Goal: Task Accomplishment & Management: Manage account settings

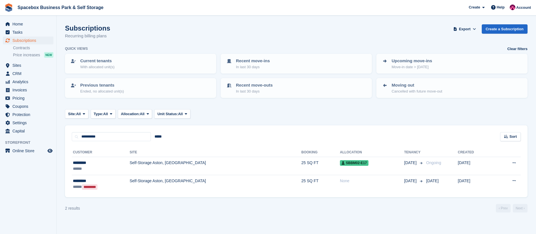
type input "**********"
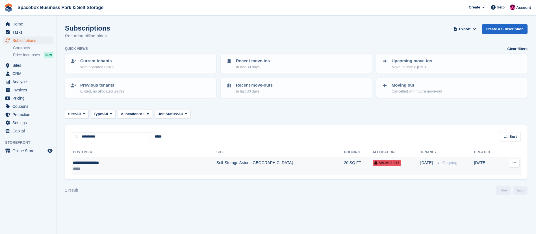
click at [134, 167] on div "*****" at bounding box center [115, 169] width 85 height 6
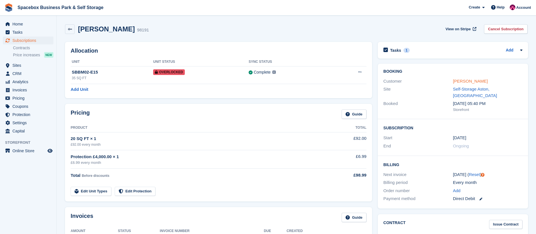
click at [477, 80] on link "[PERSON_NAME]" at bounding box center [470, 81] width 35 height 5
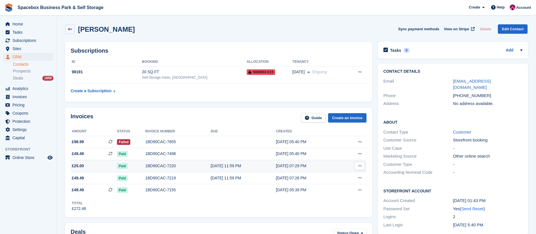
click at [162, 167] on div "1BD90CAC-7220" at bounding box center [177, 166] width 65 height 6
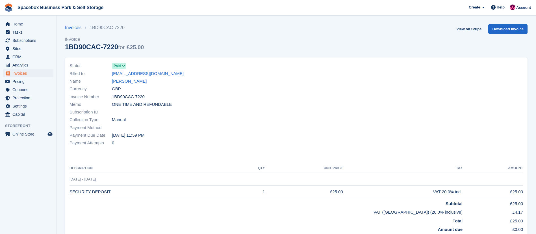
scroll to position [74, 0]
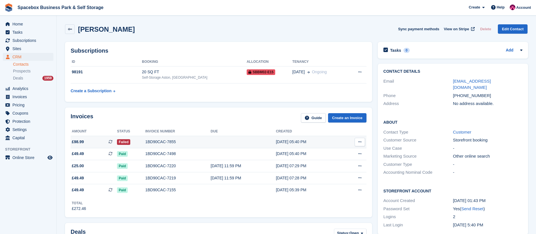
drag, startPoint x: 0, startPoint y: 0, endPoint x: 358, endPoint y: 142, distance: 384.8
click at [358, 142] on icon at bounding box center [359, 142] width 3 height 4
click at [261, 143] on td at bounding box center [243, 142] width 65 height 12
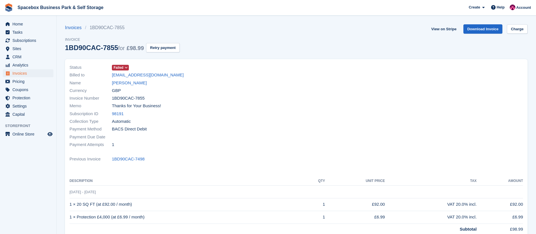
click at [124, 66] on span at bounding box center [126, 67] width 5 height 5
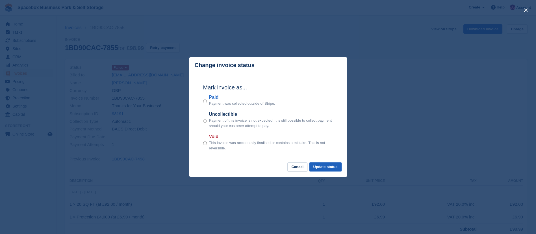
click at [328, 166] on button "Update status" at bounding box center [325, 166] width 32 height 9
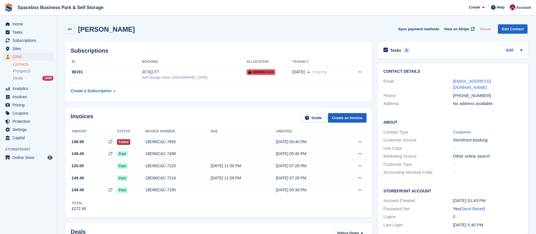
click at [342, 116] on link "Create an Invoice" at bounding box center [347, 117] width 38 height 9
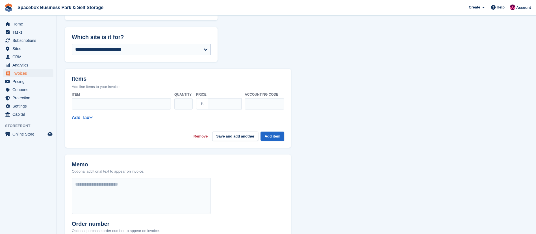
scroll to position [85, 0]
click at [103, 49] on select "**********" at bounding box center [141, 49] width 139 height 11
select select "**"
click at [99, 95] on label "Item" at bounding box center [121, 94] width 99 height 5
click at [92, 107] on input "Item" at bounding box center [121, 103] width 99 height 11
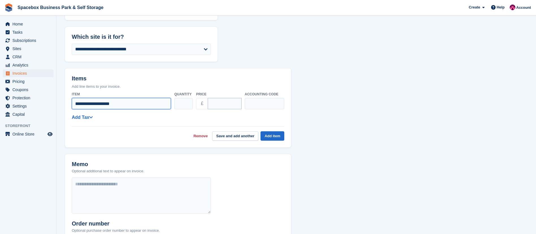
type input "**********"
drag, startPoint x: 226, startPoint y: 107, endPoint x: 197, endPoint y: 107, distance: 29.1
click at [197, 107] on div "£ ****" at bounding box center [218, 103] width 45 height 11
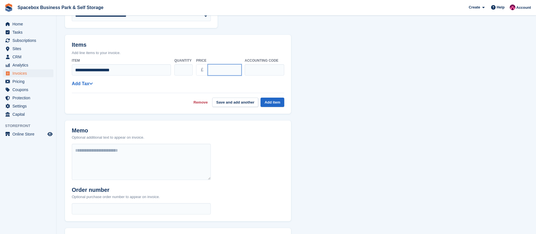
type input "*****"
click at [268, 96] on div "Remove Save and add another Add item" at bounding box center [178, 100] width 212 height 14
click at [268, 98] on button "Add item" at bounding box center [272, 101] width 24 height 9
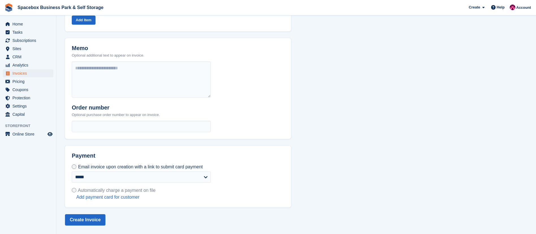
scroll to position [192, 0]
click at [78, 219] on button "Create Invoice" at bounding box center [85, 219] width 40 height 11
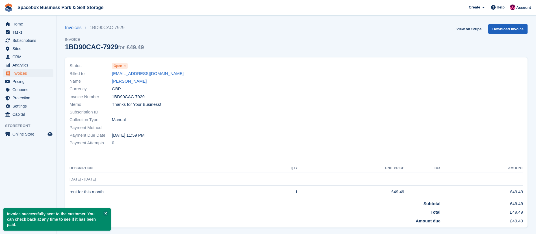
click at [511, 31] on link "Download Invoice" at bounding box center [507, 28] width 39 height 9
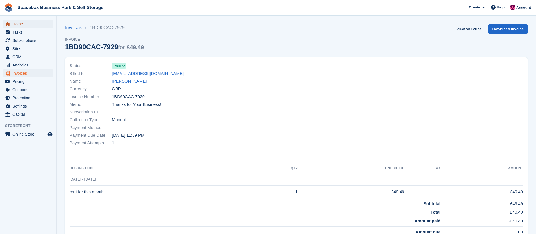
click at [25, 25] on span "Home" at bounding box center [29, 24] width 34 height 8
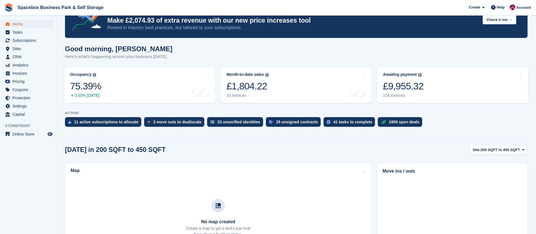
scroll to position [18, 0]
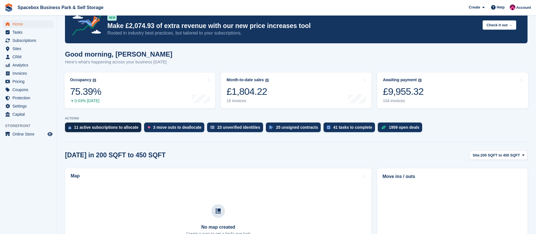
click at [93, 130] on div "11 active subscriptions to allocate" at bounding box center [103, 127] width 76 height 10
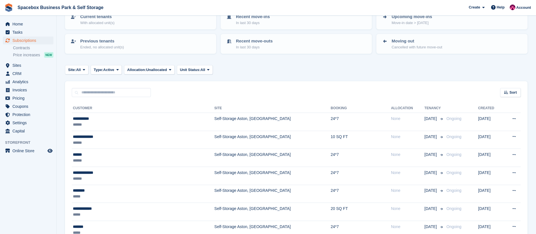
scroll to position [45, 0]
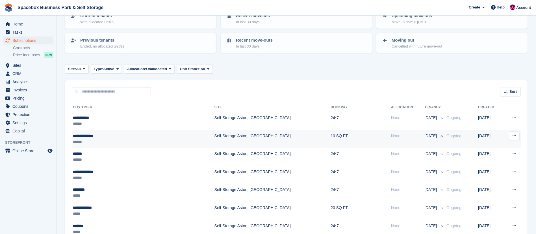
click at [138, 137] on div "**********" at bounding box center [119, 136] width 92 height 6
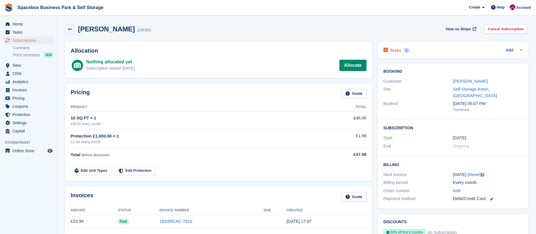
click at [398, 52] on h2 "Tasks" at bounding box center [395, 50] width 11 height 5
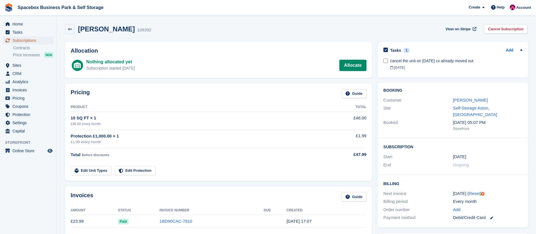
click at [16, 42] on span "Subscriptions" at bounding box center [29, 40] width 34 height 8
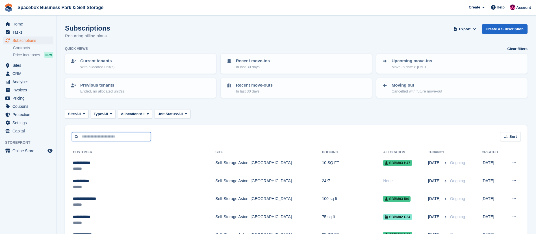
click at [116, 140] on input "text" at bounding box center [111, 136] width 79 height 9
type input "*****"
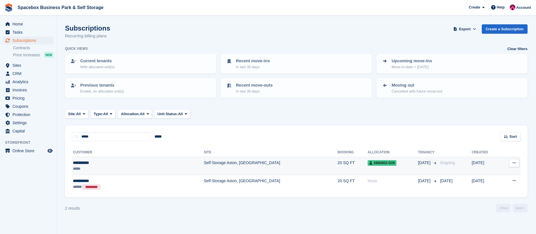
click at [143, 170] on div "*****" at bounding box center [110, 169] width 74 height 6
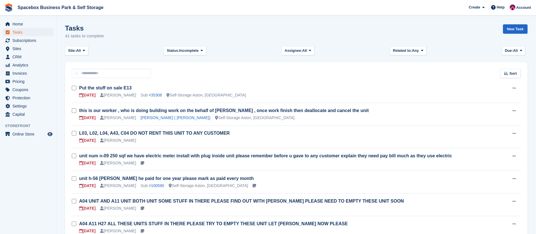
scroll to position [320, 0]
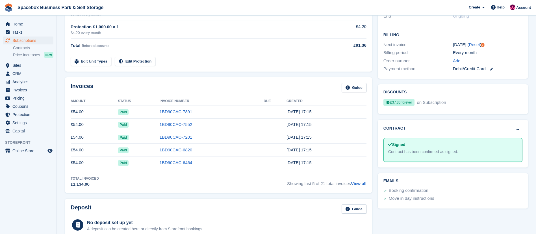
scroll to position [129, 0]
click at [27, 25] on span "Home" at bounding box center [29, 24] width 34 height 8
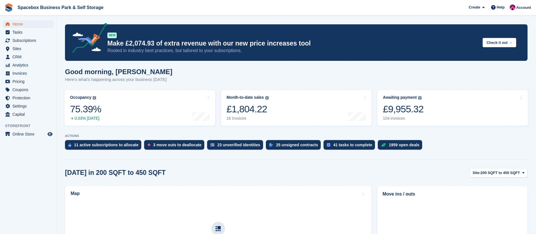
click at [102, 146] on div "11 active subscriptions to allocate" at bounding box center [106, 144] width 64 height 5
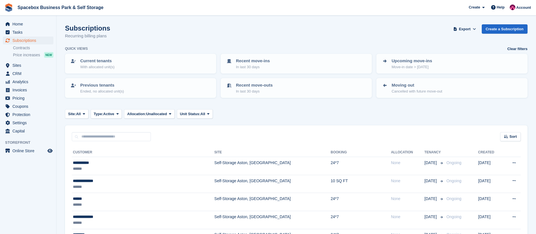
scroll to position [149, 0]
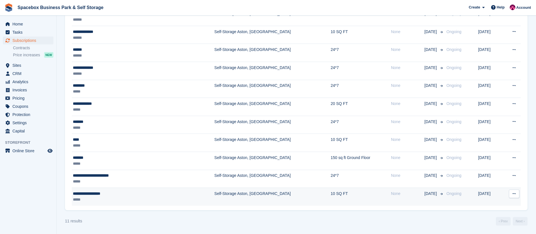
click at [516, 195] on icon at bounding box center [513, 194] width 3 height 4
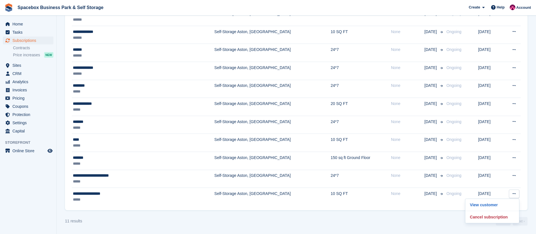
click at [364, 212] on turbo-frame "Subscriptions Recurring billing plans Export Export Subscriptions Export a CSV …" at bounding box center [296, 50] width 462 height 350
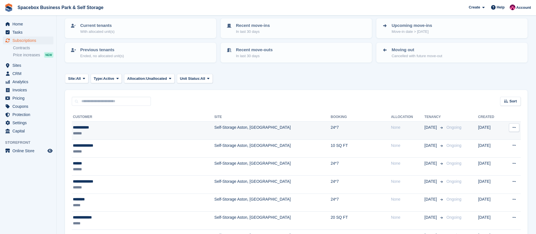
scroll to position [36, 0]
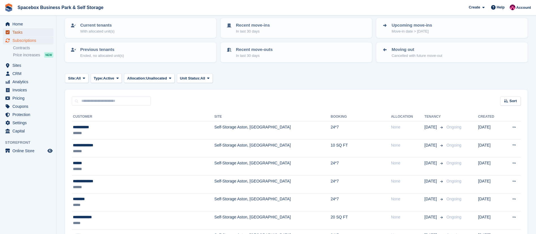
click at [31, 34] on span "Tasks" at bounding box center [29, 32] width 34 height 8
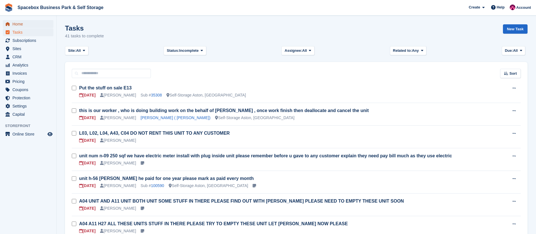
click at [27, 25] on span "Home" at bounding box center [29, 24] width 34 height 8
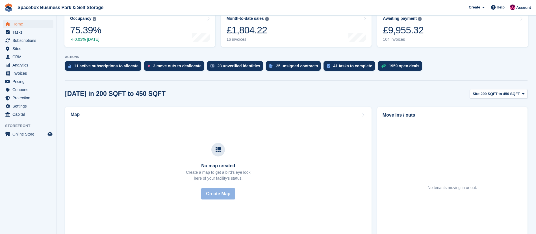
scroll to position [79, 0]
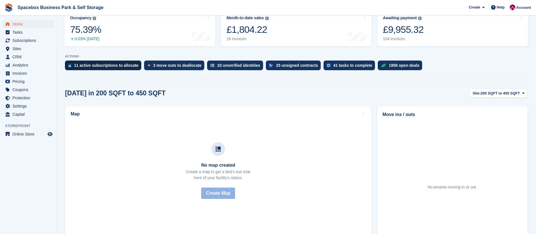
click at [118, 65] on div "11 active subscriptions to allocate" at bounding box center [106, 65] width 64 height 5
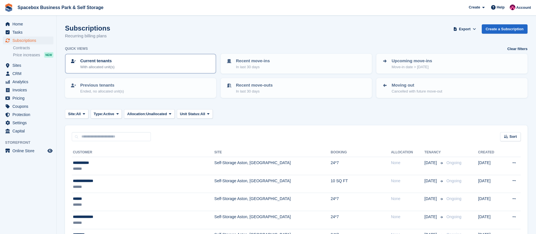
click at [129, 65] on div "Current tenants With allocated unit(s)" at bounding box center [140, 64] width 141 height 12
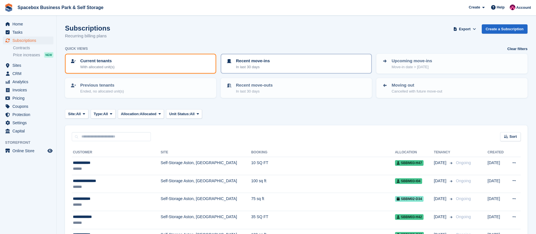
click at [268, 64] on div "Recent move-ins In last 30 days" at bounding box center [296, 64] width 141 height 12
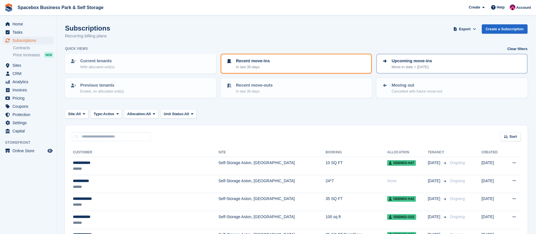
click at [444, 62] on div "Upcoming move-ins Move-in date > today" at bounding box center [451, 64] width 141 height 12
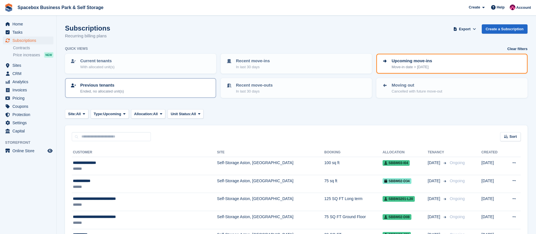
click at [164, 81] on link "Previous tenants Ended, no allocated unit(s)" at bounding box center [141, 88] width 150 height 19
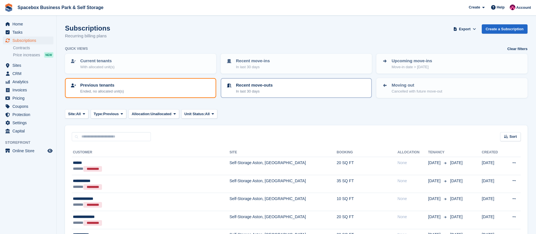
click at [266, 91] on p "In last 30 days" at bounding box center [254, 91] width 37 height 6
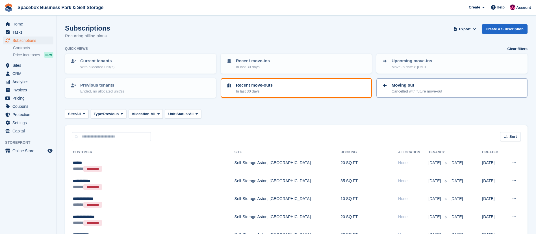
click at [423, 92] on p "Cancelled with future move-out" at bounding box center [417, 91] width 51 height 6
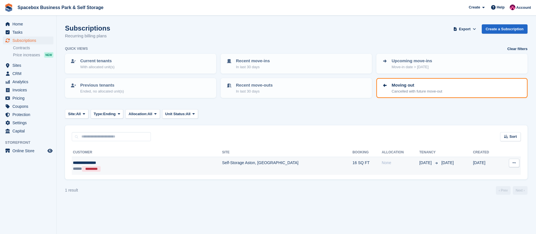
click at [222, 162] on td "Self-Storage Aston, [GEOGRAPHIC_DATA]" at bounding box center [287, 166] width 131 height 18
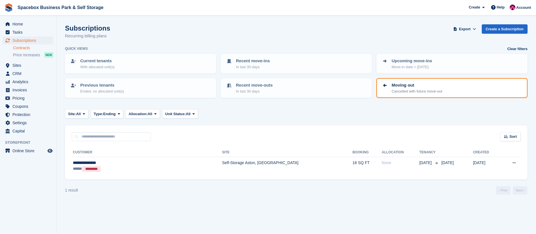
click at [33, 47] on link "Contracts" at bounding box center [33, 47] width 40 height 5
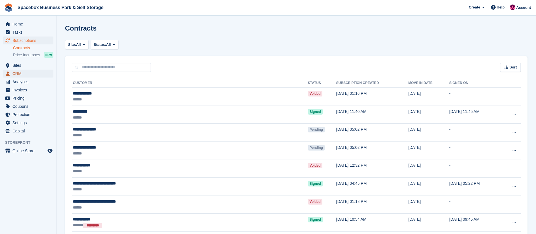
click at [26, 74] on span "CRM" at bounding box center [29, 73] width 34 height 8
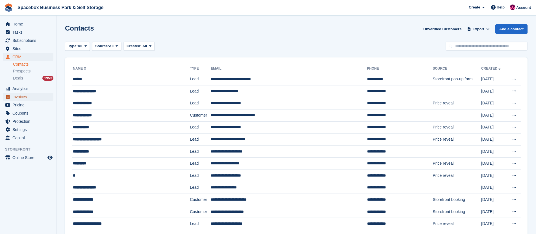
click at [23, 98] on span "Invoices" at bounding box center [29, 97] width 34 height 8
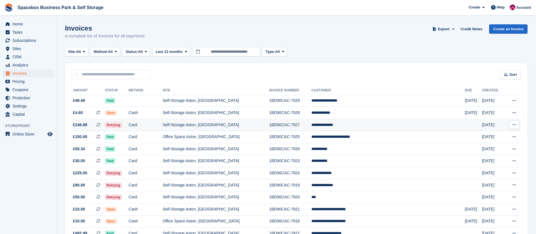
click at [163, 127] on td "Card" at bounding box center [146, 125] width 34 height 12
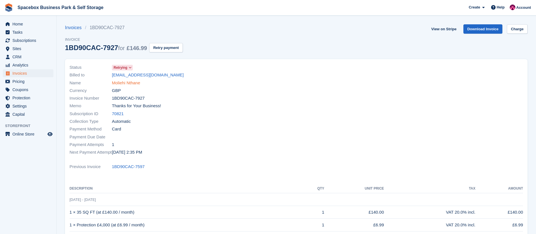
click at [131, 84] on link "Moliehi Nthane" at bounding box center [126, 83] width 28 height 6
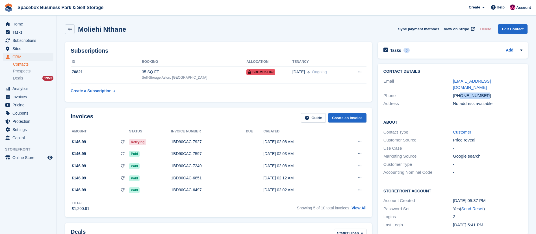
copy div "7481169304"
drag, startPoint x: 459, startPoint y: 88, endPoint x: 491, endPoint y: 91, distance: 31.8
click at [491, 92] on div "+447481169304" at bounding box center [487, 95] width 69 height 6
copy div "7481169304"
click at [189, 74] on div "35 SQ FT" at bounding box center [194, 72] width 105 height 6
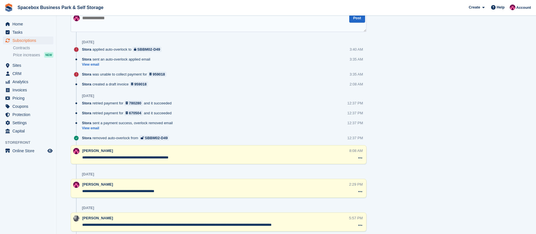
scroll to position [366, 0]
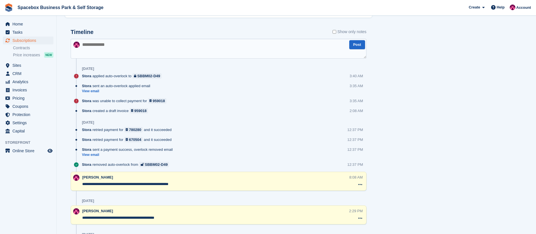
click at [108, 53] on textarea at bounding box center [219, 49] width 296 height 20
type textarea "*"
type textarea "**********"
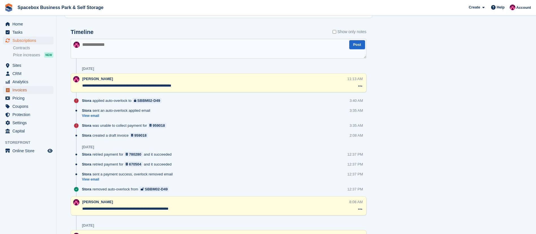
click at [19, 92] on span "Invoices" at bounding box center [29, 90] width 34 height 8
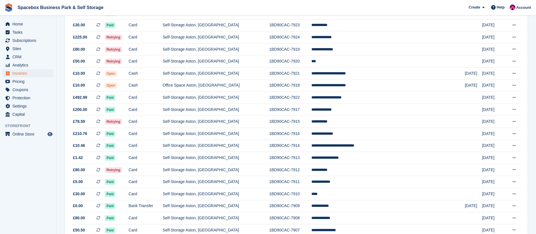
scroll to position [136, 0]
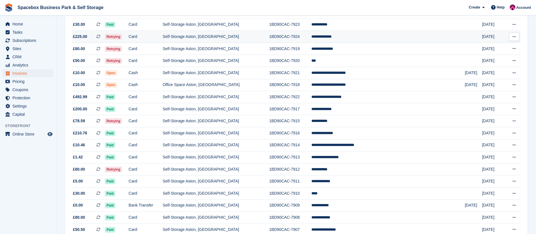
click at [163, 36] on td "Card" at bounding box center [146, 37] width 34 height 12
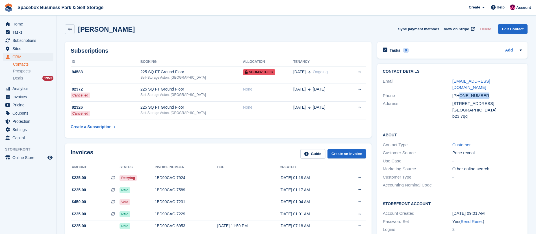
copy div "7462429880"
drag, startPoint x: 485, startPoint y: 89, endPoint x: 459, endPoint y: 89, distance: 25.1
click at [459, 92] on div "[PHONE_NUMBER]" at bounding box center [486, 95] width 69 height 6
click at [192, 69] on div "225 SQ FT Ground Floor" at bounding box center [191, 72] width 103 height 6
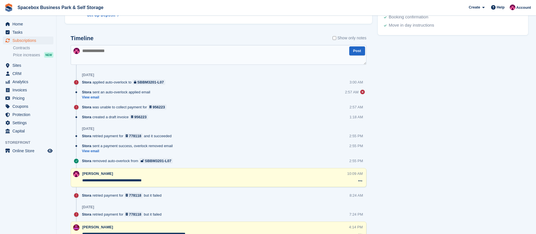
scroll to position [294, 0]
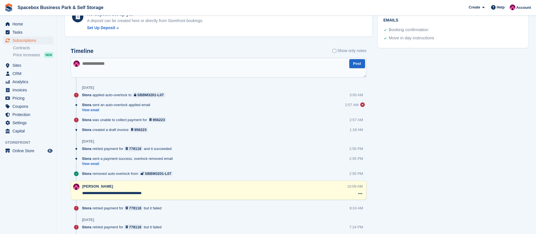
click at [129, 74] on textarea at bounding box center [219, 68] width 296 height 20
type textarea "**********"
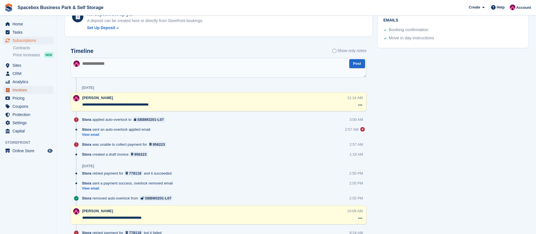
click at [18, 90] on span "Invoices" at bounding box center [29, 90] width 34 height 8
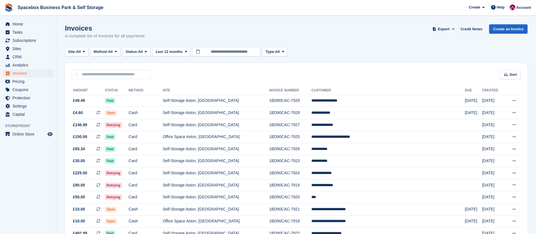
scroll to position [123, 0]
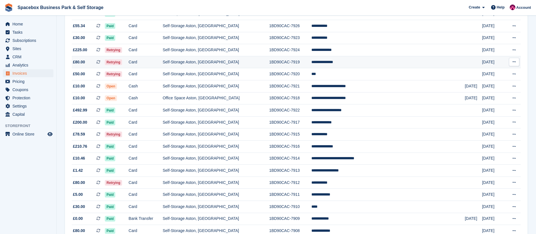
click at [218, 64] on td "Self-Storage Aston, [GEOGRAPHIC_DATA]" at bounding box center [216, 62] width 107 height 12
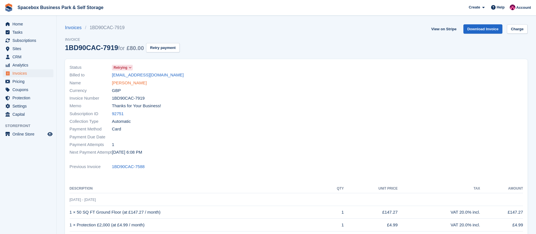
click at [130, 84] on link "[PERSON_NAME]" at bounding box center [129, 83] width 35 height 6
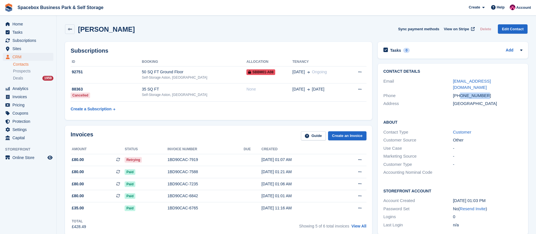
drag, startPoint x: 460, startPoint y: 88, endPoint x: 488, endPoint y: 88, distance: 27.4
click at [488, 92] on div "+447733727964" at bounding box center [487, 95] width 69 height 6
copy div "7733727964"
click at [180, 71] on div "50 SQ FT Ground Floor" at bounding box center [194, 72] width 105 height 6
copy div "7733727964"
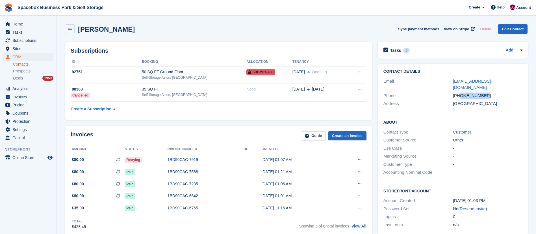
drag, startPoint x: 461, startPoint y: 90, endPoint x: 487, endPoint y: 88, distance: 26.9
click at [487, 92] on div "+447733727964" at bounding box center [487, 95] width 69 height 6
copy div "7733727964"
drag, startPoint x: 517, startPoint y: 82, endPoint x: 446, endPoint y: 82, distance: 70.9
click at [446, 82] on div "Email priscilla_hoosain@hotmail.co.uk" at bounding box center [452, 84] width 139 height 14
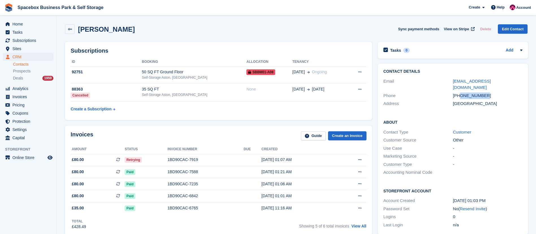
copy div "priscilla_hoosain@hotmail.co.uk"
click at [124, 71] on div "92751" at bounding box center [106, 72] width 71 height 6
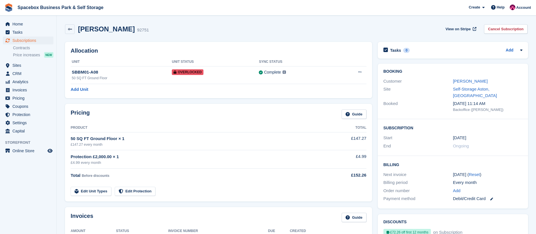
scroll to position [335, 0]
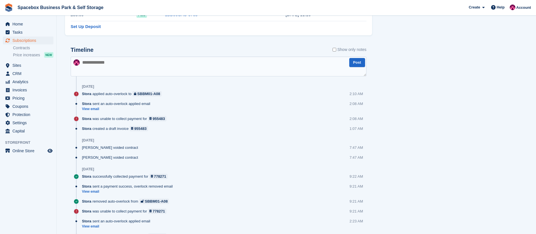
click at [120, 71] on textarea at bounding box center [219, 67] width 296 height 20
type textarea "**********"
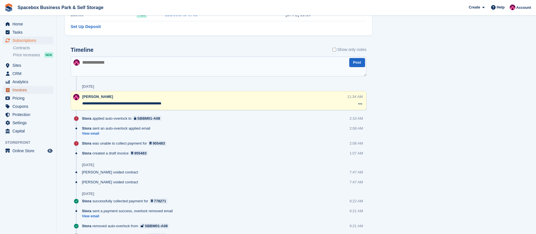
click at [23, 90] on span "Invoices" at bounding box center [29, 90] width 34 height 8
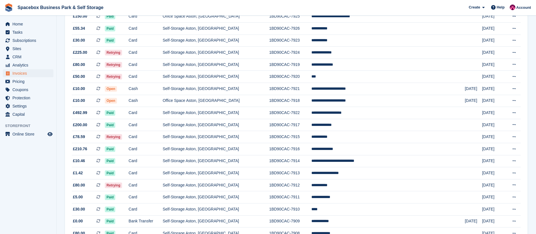
scroll to position [121, 0]
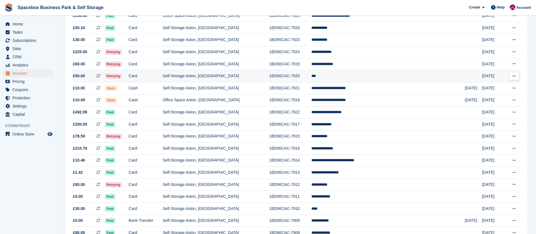
click at [163, 75] on td "Card" at bounding box center [146, 76] width 34 height 12
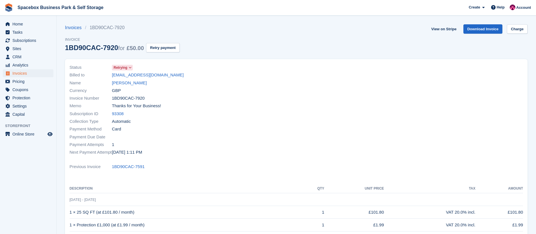
click at [117, 84] on link "[PERSON_NAME]" at bounding box center [129, 83] width 35 height 6
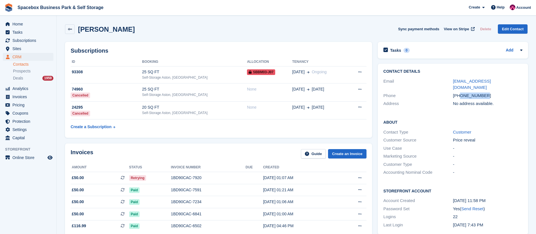
drag, startPoint x: 460, startPoint y: 89, endPoint x: 487, endPoint y: 90, distance: 27.4
click at [487, 92] on div "[PHONE_NUMBER]" at bounding box center [487, 95] width 69 height 6
copy div "7375437199"
click at [166, 71] on div "25 SQ FT" at bounding box center [194, 72] width 105 height 6
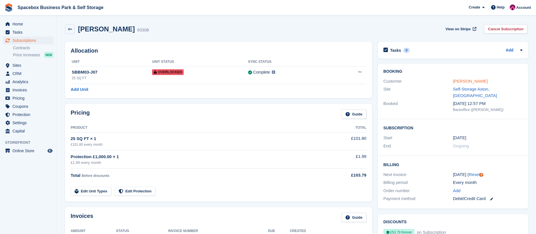
click at [456, 81] on link "[PERSON_NAME]" at bounding box center [470, 81] width 35 height 5
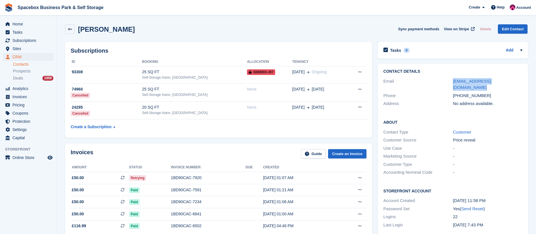
copy div "[EMAIL_ADDRESS][DOMAIN_NAME]"
drag, startPoint x: 452, startPoint y: 82, endPoint x: 522, endPoint y: 83, distance: 69.8
click at [522, 83] on div "Email [EMAIL_ADDRESS][DOMAIN_NAME]" at bounding box center [452, 84] width 139 height 14
click at [104, 75] on td "93308" at bounding box center [106, 74] width 71 height 17
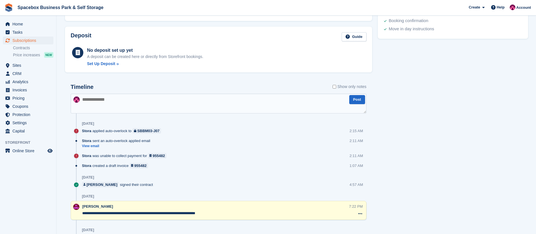
scroll to position [327, 0]
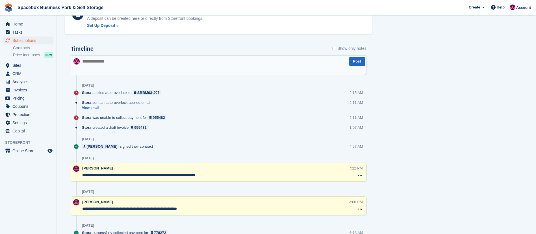
click at [120, 63] on textarea at bounding box center [219, 65] width 296 height 20
type textarea "**********"
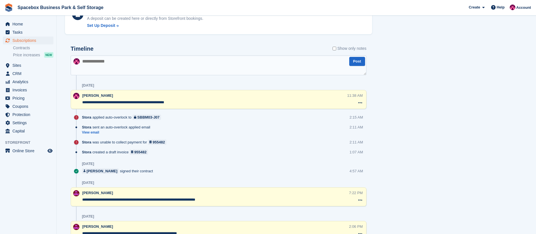
scroll to position [0, 0]
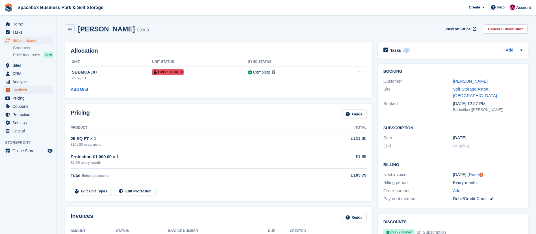
click at [21, 91] on span "Invoices" at bounding box center [29, 90] width 34 height 8
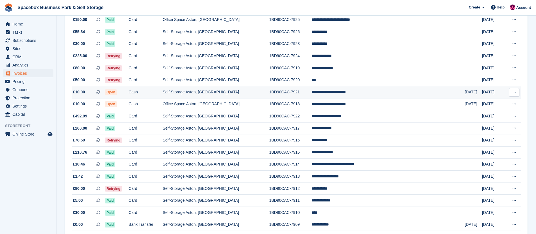
scroll to position [118, 0]
click at [157, 90] on td "Cash" at bounding box center [146, 92] width 34 height 12
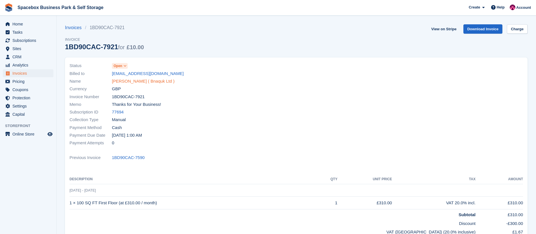
drag, startPoint x: 0, startPoint y: 0, endPoint x: 138, endPoint y: 79, distance: 159.4
click at [138, 79] on link "[PERSON_NAME] ( Bnaquk Ltd )" at bounding box center [143, 81] width 63 height 6
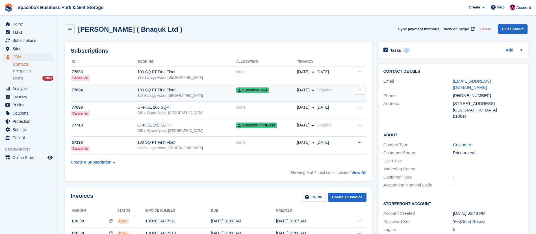
click at [192, 88] on div "100 SQ FT First Floor" at bounding box center [186, 90] width 99 height 6
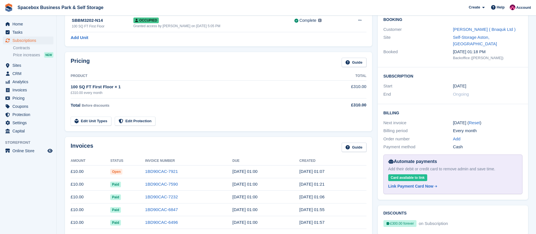
scroll to position [13, 0]
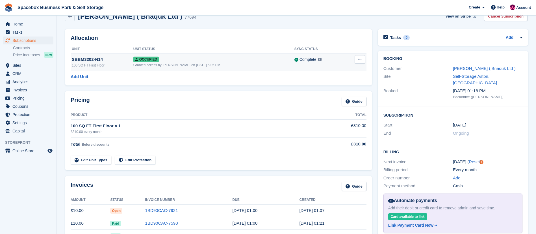
click at [358, 58] on icon at bounding box center [359, 59] width 3 height 4
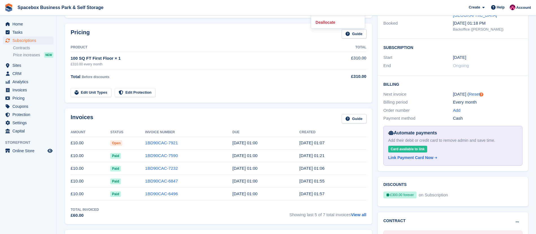
scroll to position [81, 0]
click at [166, 141] on link "1BD90CAC-7921" at bounding box center [161, 142] width 33 height 5
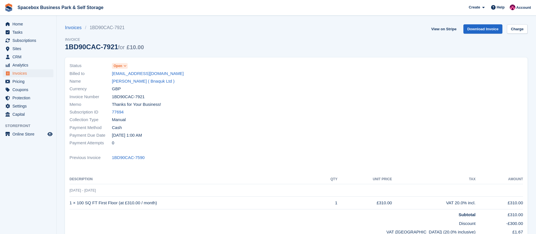
click at [124, 67] on icon at bounding box center [124, 65] width 3 height 3
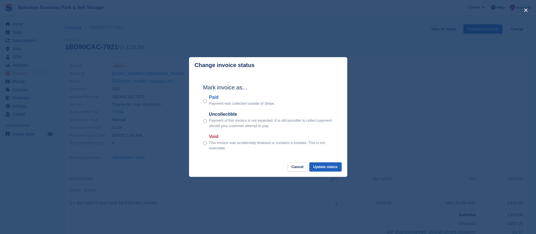
click at [317, 164] on button "Update status" at bounding box center [325, 166] width 32 height 9
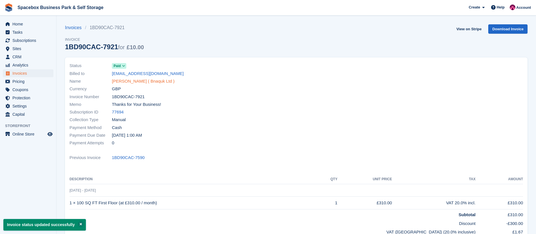
click at [136, 80] on link "usman ali ( Bnaquk Ltd )" at bounding box center [143, 81] width 63 height 6
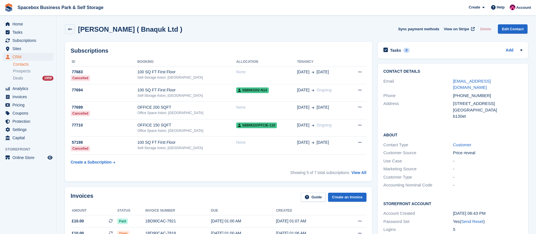
scroll to position [43, 0]
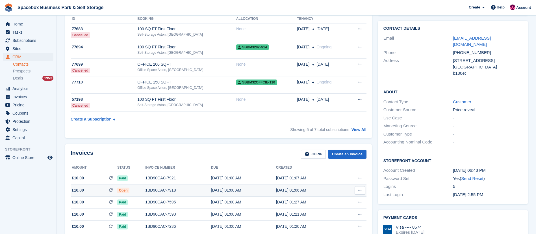
click at [153, 187] on div "1BD90CAC-7918" at bounding box center [178, 190] width 66 height 6
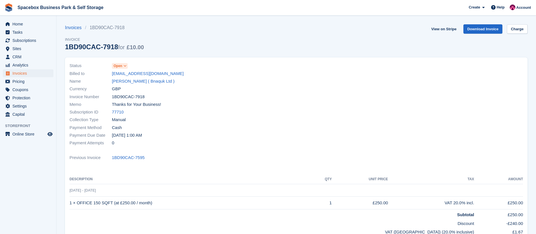
click at [126, 66] on icon at bounding box center [124, 65] width 3 height 3
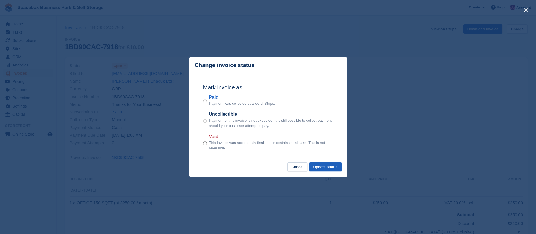
click at [329, 170] on button "Update status" at bounding box center [325, 166] width 32 height 9
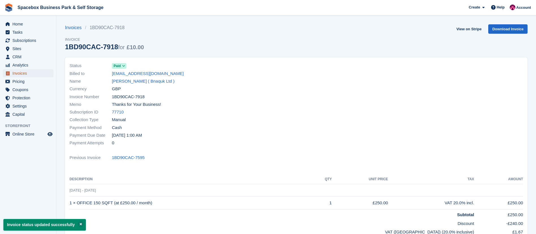
click at [26, 72] on span "Invoices" at bounding box center [29, 73] width 34 height 8
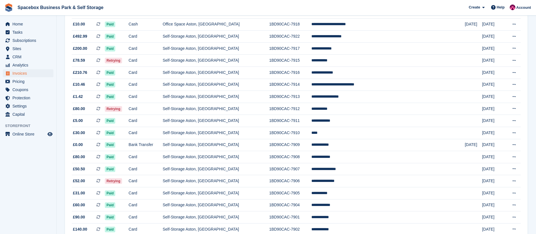
scroll to position [197, 0]
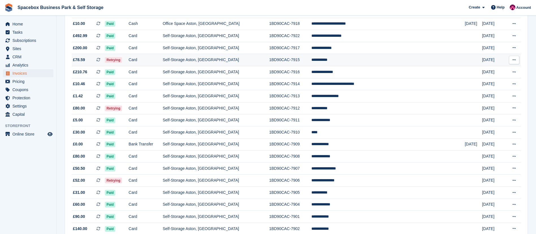
click at [163, 58] on td "Card" at bounding box center [146, 60] width 34 height 12
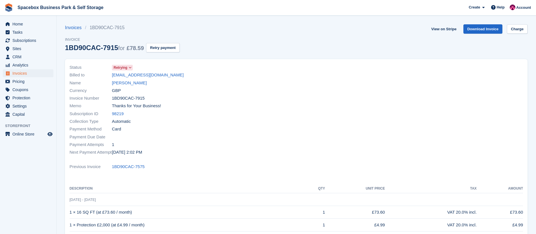
click at [122, 75] on link "[EMAIL_ADDRESS][DOMAIN_NAME]" at bounding box center [148, 75] width 72 height 6
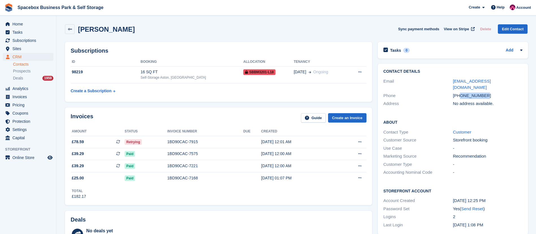
drag, startPoint x: 459, startPoint y: 87, endPoint x: 490, endPoint y: 87, distance: 31.1
click at [490, 92] on div "[PHONE_NUMBER]" at bounding box center [487, 95] width 69 height 6
copy div "7300885955"
click at [167, 71] on div "16 SQ FT" at bounding box center [191, 72] width 103 height 6
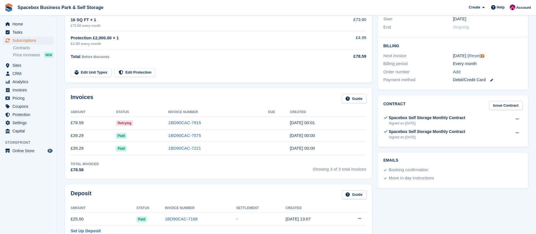
scroll to position [119, 0]
drag, startPoint x: 219, startPoint y: 151, endPoint x: 145, endPoint y: 130, distance: 76.9
click at [145, 130] on tbody "£78.59 Retrying 1BD90CAC-7915 [DATE] 00:01 £39.29 Paid 1BD90CAC-7575 [DATE] 00:…" at bounding box center [219, 135] width 296 height 38
click at [183, 90] on div "Invoices Guide Amount Status Invoice Number Due Created £78.59 Retrying 1BD90CA…" at bounding box center [218, 133] width 307 height 90
drag, startPoint x: 311, startPoint y: 151, endPoint x: 265, endPoint y: 136, distance: 48.2
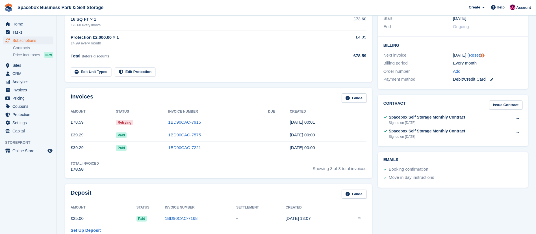
click at [265, 136] on tbody "£78.59 Retrying 1BD90CAC-7915 1 Oct, 00:01 £39.29 Paid 1BD90CAC-7575 31 Aug, 00…" at bounding box center [219, 135] width 296 height 38
click at [238, 98] on div "Invoices Guide" at bounding box center [219, 99] width 296 height 13
drag, startPoint x: 310, startPoint y: 149, endPoint x: 263, endPoint y: 141, distance: 47.0
click at [263, 141] on tr "£39.29 Paid 1BD90CAC-7221 31 Jul, 00:00" at bounding box center [219, 147] width 296 height 13
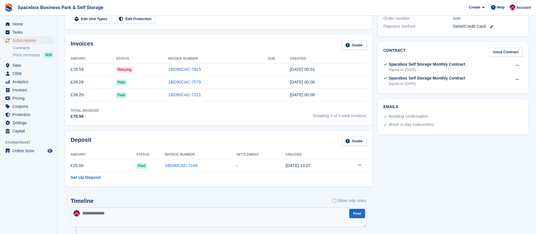
scroll to position [0, 0]
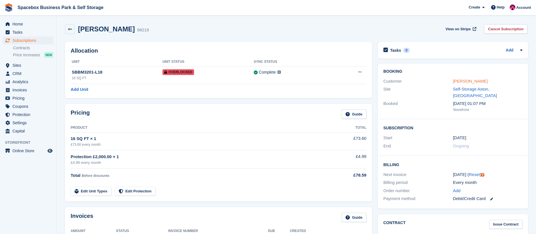
click at [472, 83] on link "Wilmer Nmai" at bounding box center [470, 81] width 35 height 5
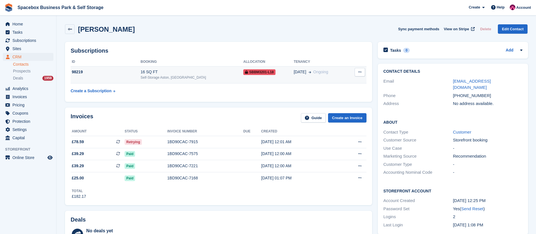
click at [168, 77] on div "Self-Storage Aston, [GEOGRAPHIC_DATA]" at bounding box center [191, 77] width 103 height 5
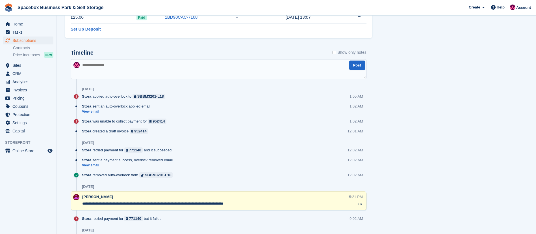
scroll to position [320, 0]
click at [126, 62] on textarea at bounding box center [219, 69] width 296 height 20
type textarea "*"
type textarea "**********"
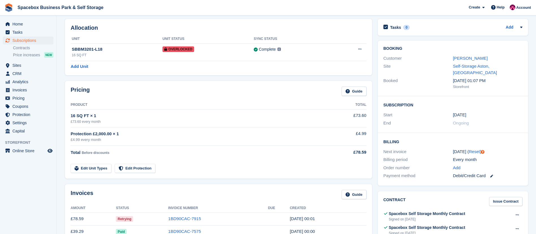
scroll to position [0, 0]
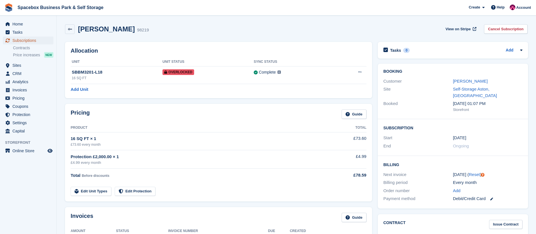
click at [27, 40] on span "Subscriptions" at bounding box center [29, 40] width 34 height 8
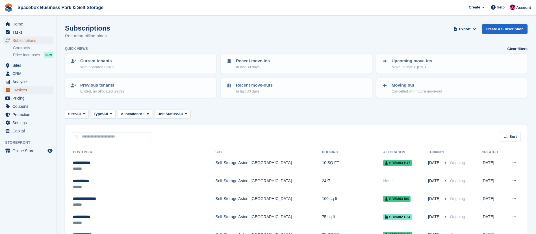
click at [21, 90] on span "Invoices" at bounding box center [29, 90] width 34 height 8
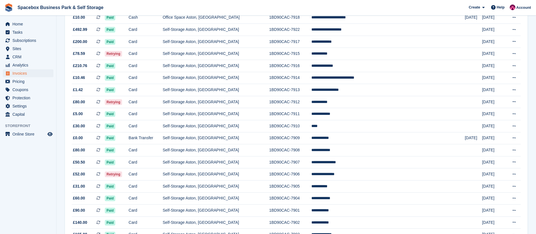
scroll to position [203, 0]
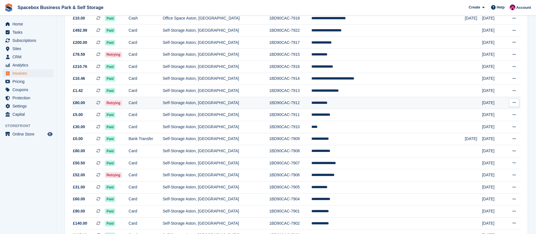
click at [157, 102] on td "Card" at bounding box center [146, 103] width 34 height 12
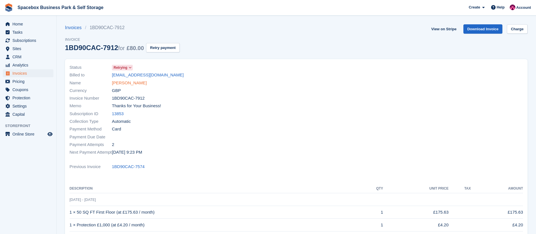
click at [127, 83] on link "[PERSON_NAME]" at bounding box center [129, 83] width 35 height 6
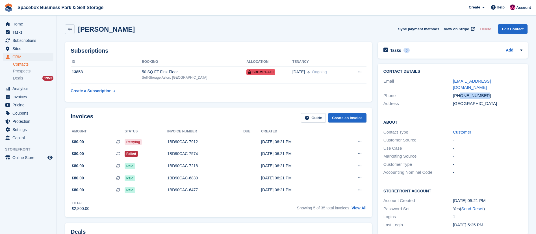
copy div "7832930184"
drag, startPoint x: 459, startPoint y: 89, endPoint x: 484, endPoint y: 89, distance: 24.6
click at [484, 92] on div "+447832930184" at bounding box center [487, 95] width 69 height 6
click at [175, 73] on div "50 SQ FT First Floor" at bounding box center [194, 72] width 105 height 6
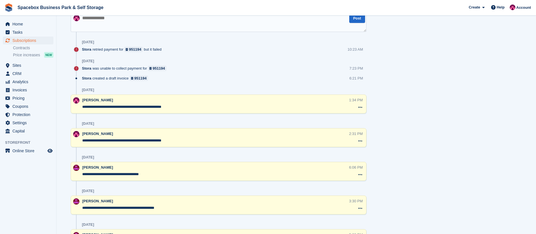
scroll to position [364, 0]
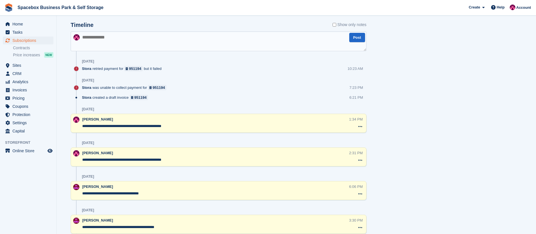
drag, startPoint x: 181, startPoint y: 126, endPoint x: 71, endPoint y: 125, distance: 110.2
click at [71, 125] on div "**********" at bounding box center [219, 123] width 296 height 19
paste textarea "**********"
type textarea "**********"
click at [134, 42] on textarea "**********" at bounding box center [219, 41] width 296 height 20
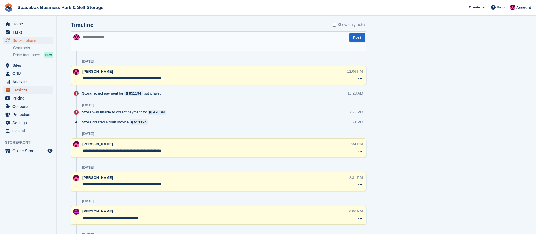
click at [22, 89] on span "Invoices" at bounding box center [29, 90] width 34 height 8
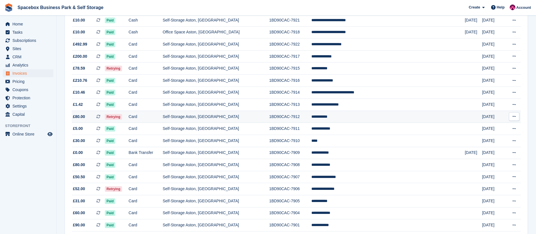
scroll to position [301, 0]
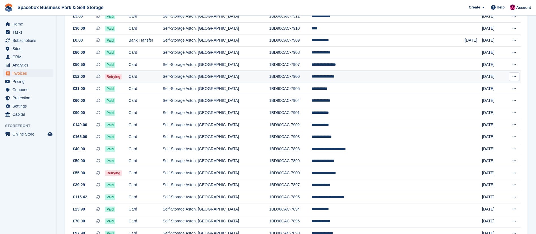
click at [129, 74] on td "Retrying" at bounding box center [117, 77] width 24 height 12
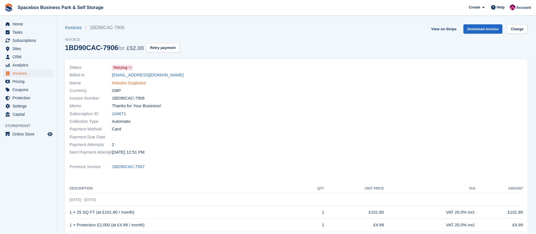
click at [120, 83] on link "Makafui Dogbatse" at bounding box center [129, 83] width 34 height 6
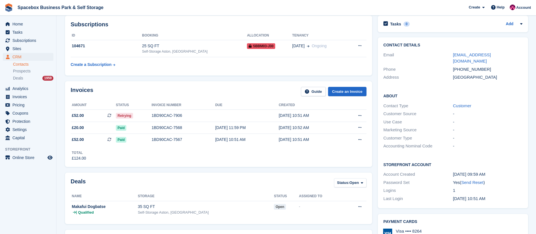
scroll to position [84, 0]
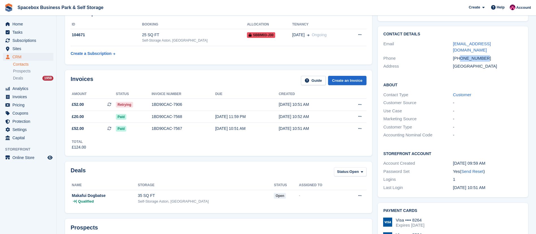
drag, startPoint x: 460, startPoint y: 51, endPoint x: 488, endPoint y: 51, distance: 28.3
click at [488, 55] on div "+447307630908" at bounding box center [487, 58] width 69 height 6
copy div "7307630908"
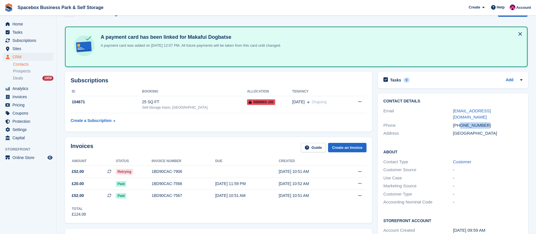
scroll to position [18, 0]
copy div "7307630908"
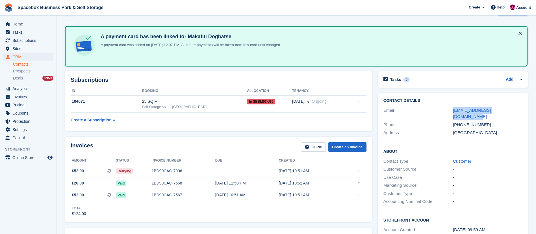
drag, startPoint x: 512, startPoint y: 109, endPoint x: 449, endPoint y: 113, distance: 62.8
click at [449, 113] on div "Email kafuidogbatse525@gmail.com" at bounding box center [452, 113] width 139 height 14
copy div "kafuidogbatse525@gmail.com"
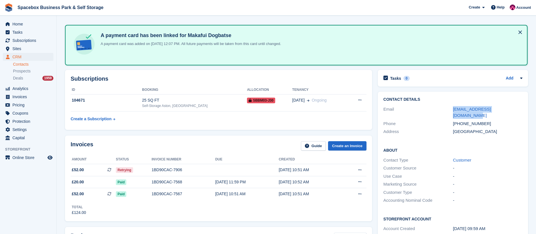
scroll to position [0, 0]
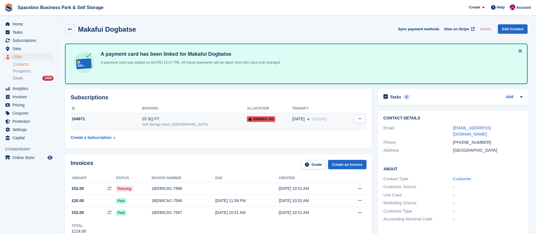
click at [195, 125] on div "Self-Storage Aston, [GEOGRAPHIC_DATA]" at bounding box center [194, 124] width 105 height 5
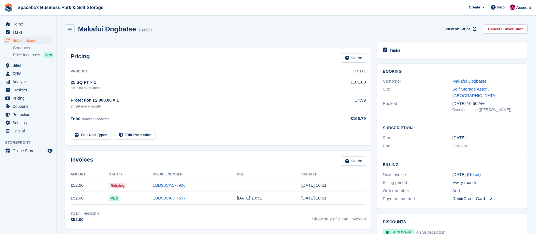
click at [195, 125] on tr "Edit Unit Types Edit Protection" at bounding box center [218, 131] width 295 height 16
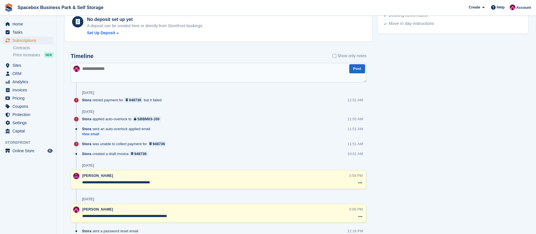
scroll to position [305, 0]
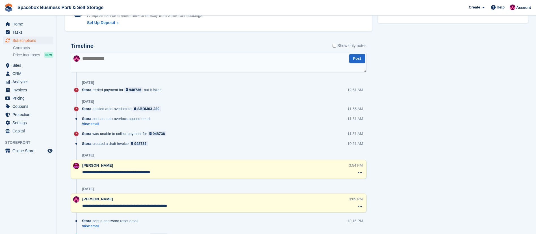
click at [105, 64] on textarea at bounding box center [219, 63] width 296 height 20
type textarea "*"
type textarea "**********"
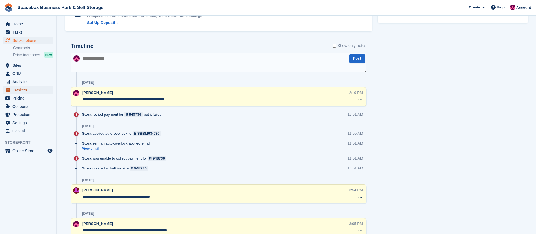
click at [16, 88] on span "Invoices" at bounding box center [29, 90] width 34 height 8
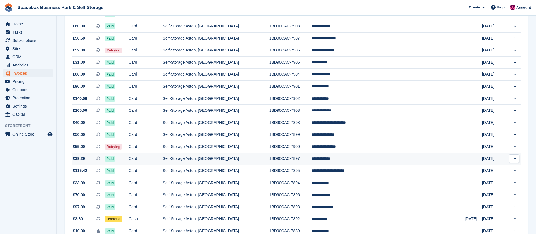
scroll to position [327, 0]
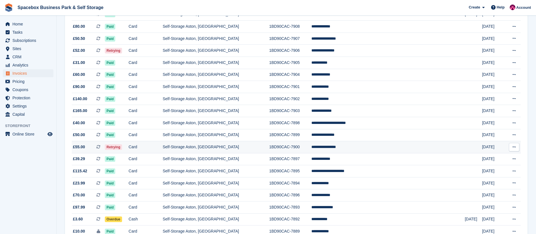
click at [163, 148] on td "Card" at bounding box center [146, 147] width 34 height 12
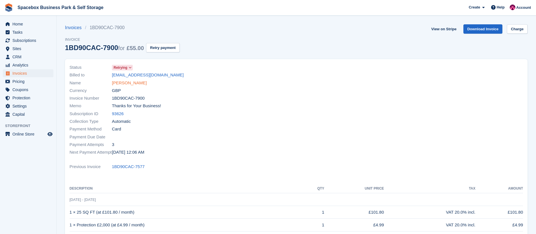
click at [129, 83] on link "[PERSON_NAME]" at bounding box center [129, 83] width 35 height 6
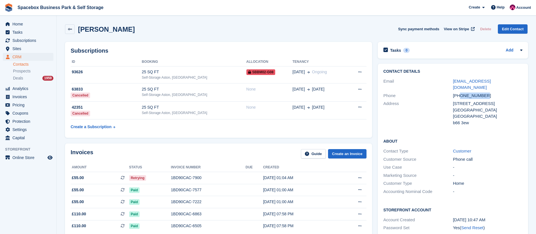
copy div "7453724780"
drag, startPoint x: 460, startPoint y: 90, endPoint x: 490, endPoint y: 90, distance: 29.9
click at [490, 92] on div "+447453724780" at bounding box center [487, 95] width 69 height 6
click at [358, 45] on div "Subscriptions ID Booking Allocation Tenancy 93626 25 SQ FT Self-Storage Aston, …" at bounding box center [218, 90] width 307 height 96
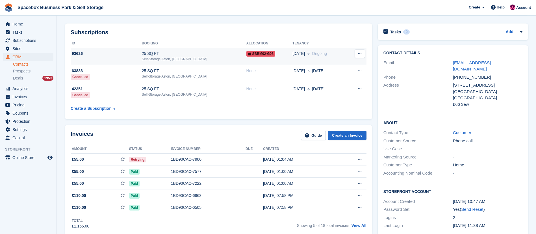
click at [194, 53] on div "25 SQ FT" at bounding box center [194, 54] width 105 height 6
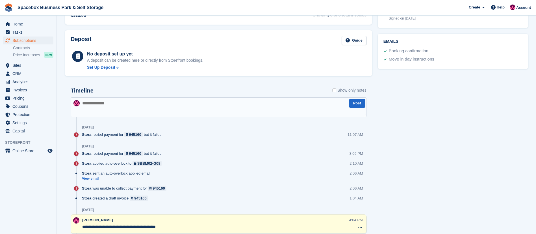
scroll to position [273, 0]
click at [94, 103] on textarea at bounding box center [219, 107] width 296 height 20
type textarea "**********"
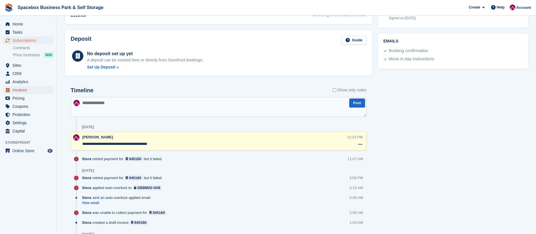
click at [20, 90] on span "Invoices" at bounding box center [29, 90] width 34 height 8
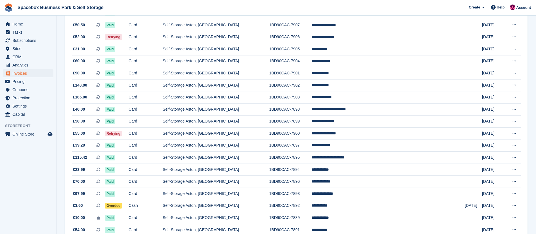
scroll to position [491, 0]
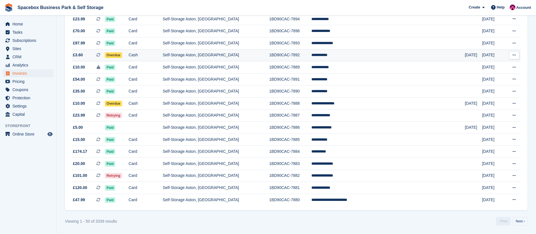
click at [207, 55] on td "Self-Storage Aston, [GEOGRAPHIC_DATA]" at bounding box center [216, 55] width 107 height 12
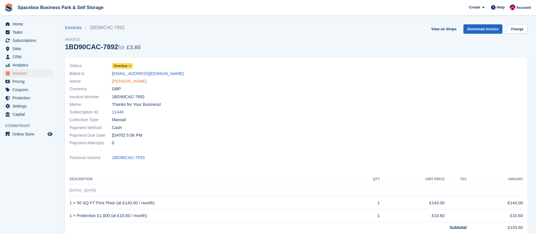
click at [124, 79] on link "[PERSON_NAME]" at bounding box center [129, 81] width 35 height 6
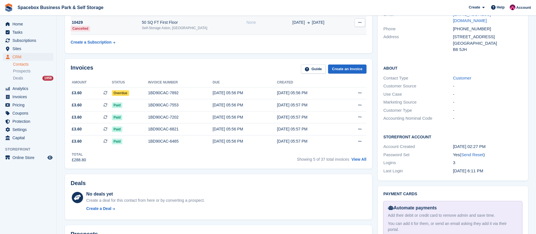
scroll to position [67, 0]
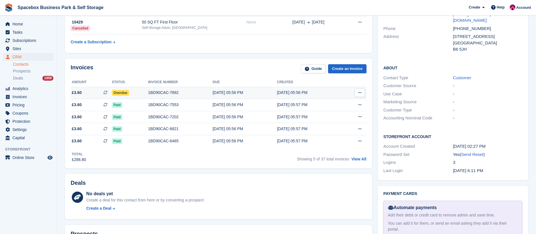
click at [166, 94] on div "1BD90CAC-7892" at bounding box center [180, 93] width 64 height 6
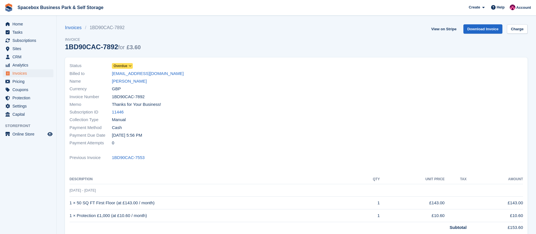
click at [130, 65] on icon at bounding box center [130, 65] width 3 height 3
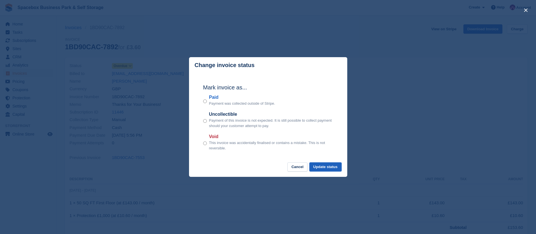
click at [327, 170] on button "Update status" at bounding box center [325, 166] width 32 height 9
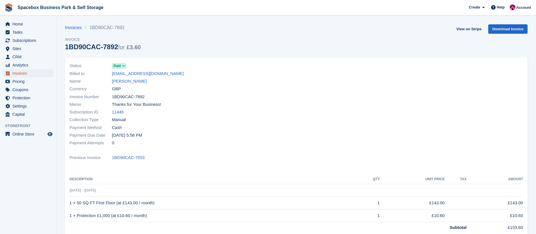
click at [23, 73] on span "Invoices" at bounding box center [29, 73] width 34 height 8
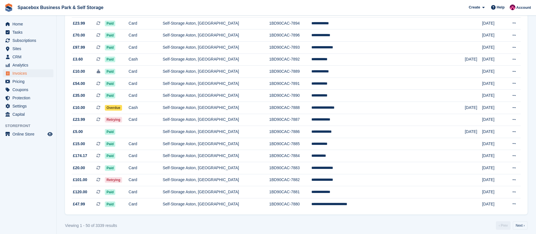
scroll to position [491, 0]
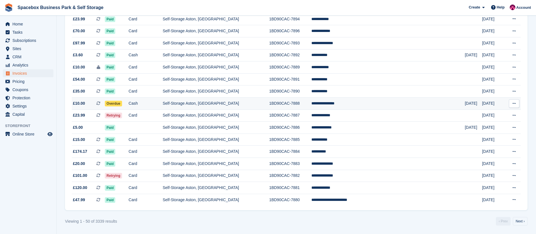
click at [198, 104] on td "Self-Storage Aston, [GEOGRAPHIC_DATA]" at bounding box center [216, 103] width 107 height 12
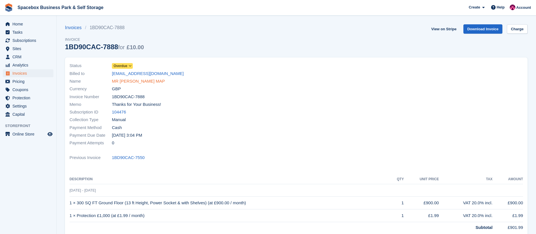
click at [135, 80] on link "MR [PERSON_NAME] MAP" at bounding box center [138, 81] width 53 height 6
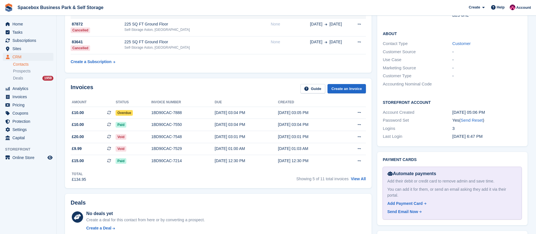
scroll to position [151, 0]
click at [168, 113] on div "1BD90CAC-7888" at bounding box center [182, 112] width 63 height 6
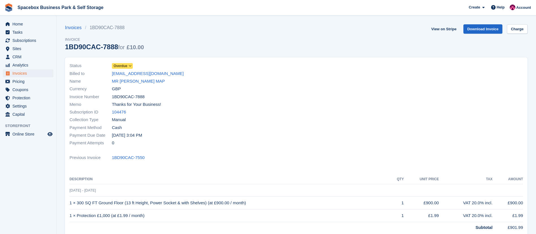
click at [129, 69] on link "Overdue" at bounding box center [122, 65] width 21 height 6
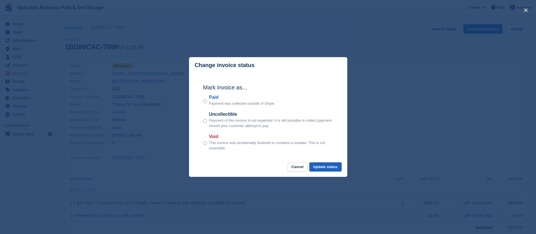
click at [324, 170] on button "Update status" at bounding box center [325, 166] width 32 height 9
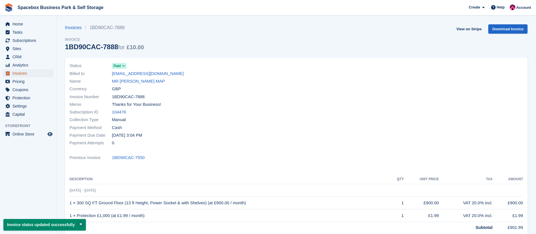
click at [17, 72] on span "Invoices" at bounding box center [29, 73] width 34 height 8
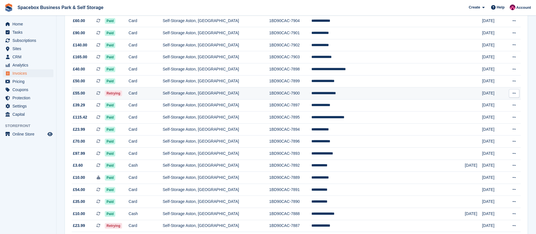
scroll to position [491, 0]
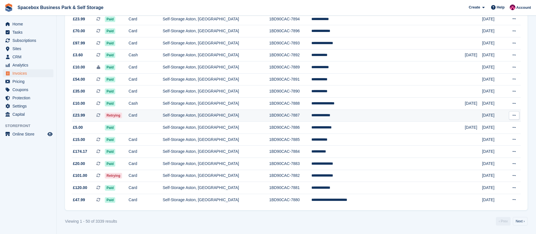
click at [162, 118] on td "Card" at bounding box center [146, 115] width 34 height 12
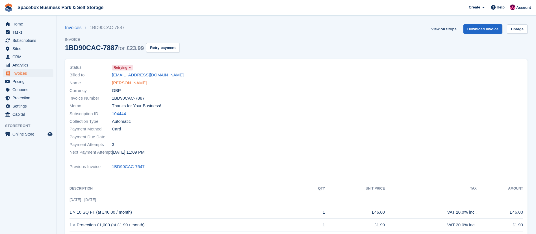
click at [126, 83] on link "Antonia Obaze" at bounding box center [129, 83] width 35 height 6
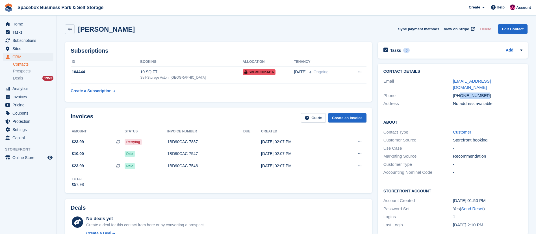
drag, startPoint x: 459, startPoint y: 90, endPoint x: 488, endPoint y: 86, distance: 28.5
click at [488, 92] on div "+447803298357" at bounding box center [487, 95] width 69 height 6
copy div "7803298357"
drag, startPoint x: 496, startPoint y: 81, endPoint x: 449, endPoint y: 84, distance: 47.0
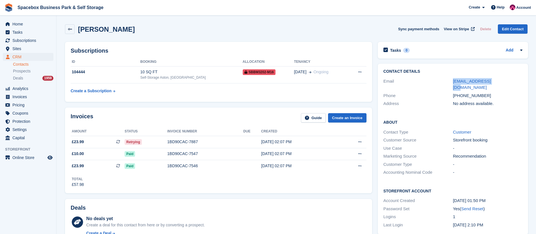
click at [449, 84] on div "Email niatemi@icloud.com" at bounding box center [452, 84] width 139 height 14
copy div "niatemi@icloud.com"
click at [130, 72] on div "104444" at bounding box center [106, 72] width 70 height 6
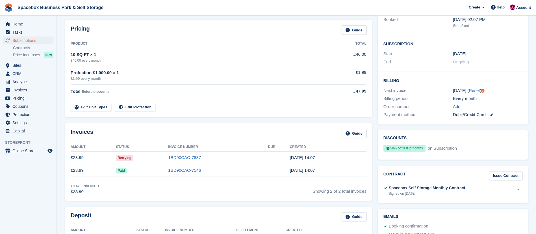
scroll to position [285, 0]
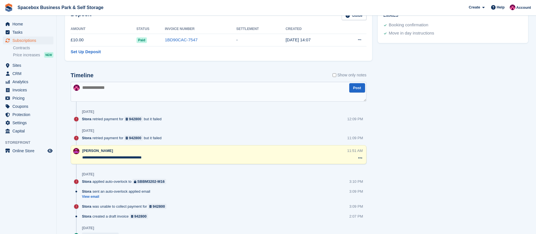
click at [147, 86] on textarea at bounding box center [219, 92] width 296 height 20
drag, startPoint x: 160, startPoint y: 157, endPoint x: 83, endPoint y: 158, distance: 76.8
click at [83, 158] on textarea "**********" at bounding box center [214, 158] width 264 height 6
click at [114, 96] on textarea at bounding box center [219, 92] width 296 height 20
paste textarea "**********"
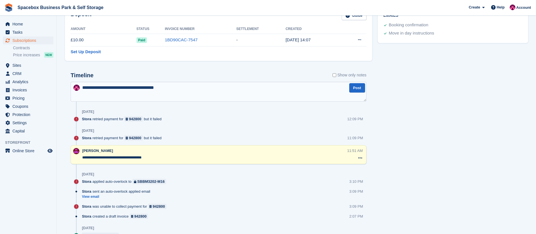
click at [121, 86] on textarea "**********" at bounding box center [219, 92] width 296 height 20
type textarea "**********"
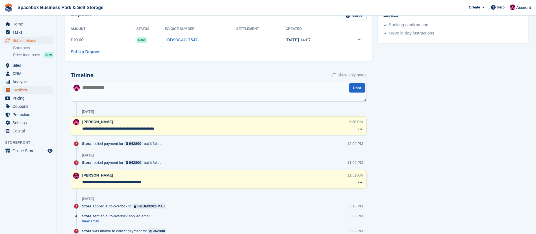
click at [21, 88] on span "Invoices" at bounding box center [29, 90] width 34 height 8
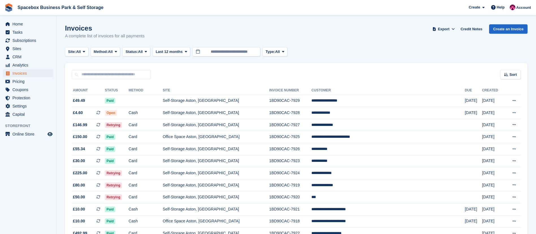
scroll to position [491, 0]
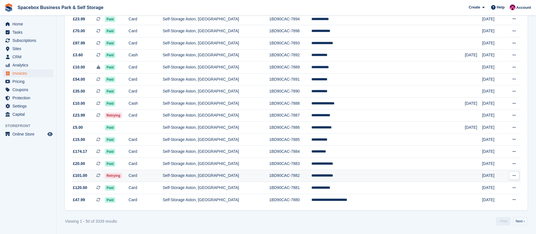
click at [163, 173] on td "Card" at bounding box center [146, 176] width 34 height 12
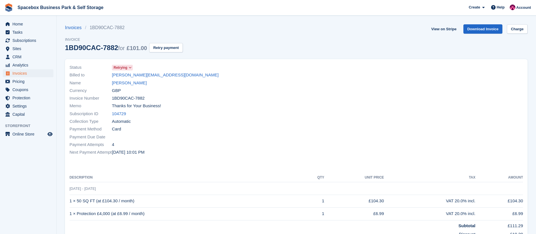
click at [133, 84] on link "Leopold Johnson" at bounding box center [129, 83] width 35 height 6
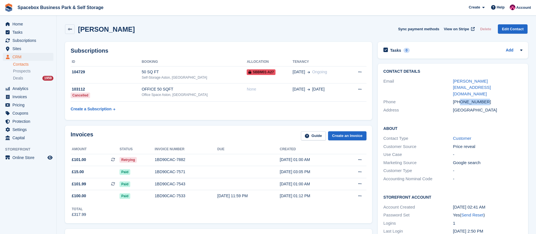
drag, startPoint x: 460, startPoint y: 89, endPoint x: 491, endPoint y: 89, distance: 30.8
click at [491, 99] on div "+447495904699" at bounding box center [487, 102] width 69 height 6
copy div "7495904699"
copy div "leopold@agapestay.co.uk"
drag, startPoint x: 512, startPoint y: 81, endPoint x: 450, endPoint y: 81, distance: 61.9
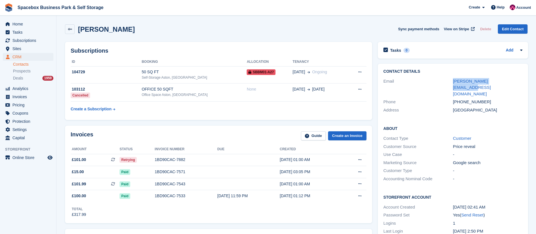
click at [450, 81] on div "Email leopold@agapestay.co.uk" at bounding box center [452, 87] width 139 height 21
click at [26, 94] on span "Invoices" at bounding box center [29, 97] width 34 height 8
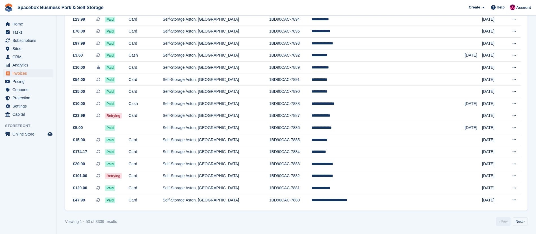
scroll to position [491, 0]
click at [519, 222] on link "Next ›" at bounding box center [520, 221] width 15 height 8
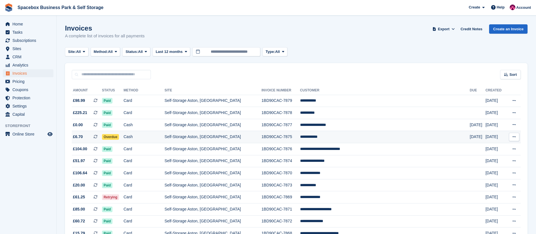
click at [217, 134] on td "Self-Storage Aston, [GEOGRAPHIC_DATA]" at bounding box center [212, 137] width 97 height 12
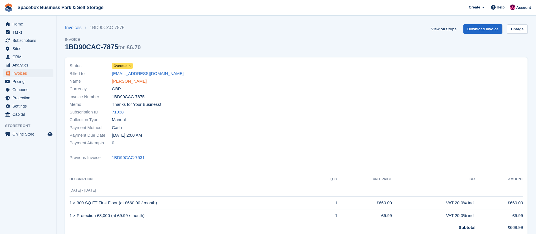
click at [125, 80] on link "[PERSON_NAME]" at bounding box center [129, 81] width 35 height 6
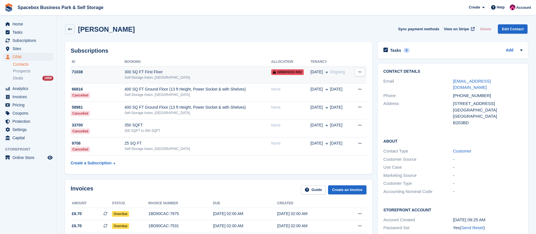
click at [173, 74] on div "300 SQ FT First Floor" at bounding box center [198, 72] width 147 height 6
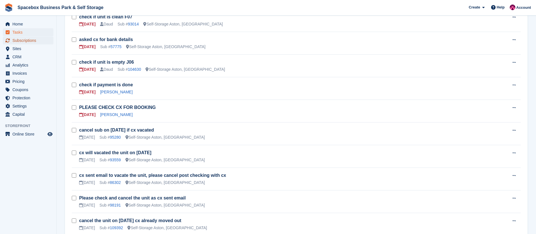
drag, startPoint x: 0, startPoint y: 0, endPoint x: 24, endPoint y: 41, distance: 47.6
click at [24, 41] on span "Subscriptions" at bounding box center [29, 40] width 34 height 8
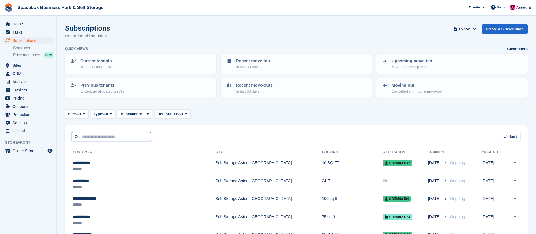
click at [140, 137] on input "text" at bounding box center [111, 136] width 79 height 9
type input "*******"
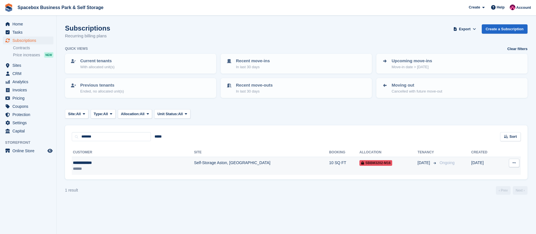
click at [194, 163] on td "Self-Storage Aston, [GEOGRAPHIC_DATA]" at bounding box center [261, 166] width 135 height 18
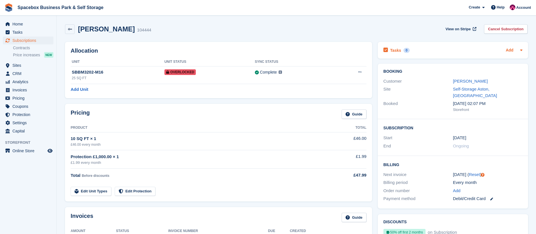
click at [506, 51] on link "Add" at bounding box center [510, 50] width 8 height 6
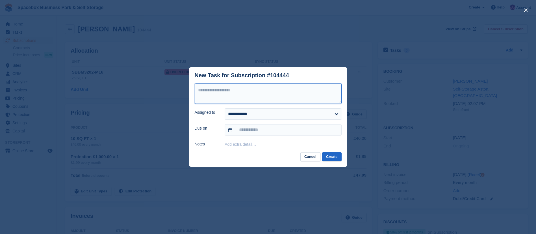
click at [286, 88] on textarea at bounding box center [268, 93] width 147 height 20
type textarea "**********"
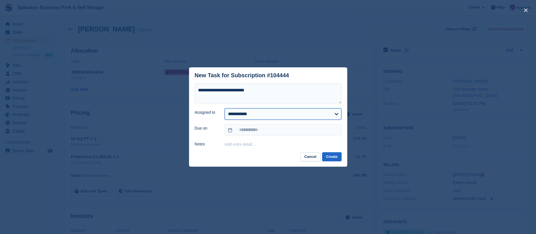
click at [261, 118] on select "**********" at bounding box center [283, 113] width 117 height 11
select select "****"
click at [225, 108] on select "**********" at bounding box center [283, 113] width 117 height 11
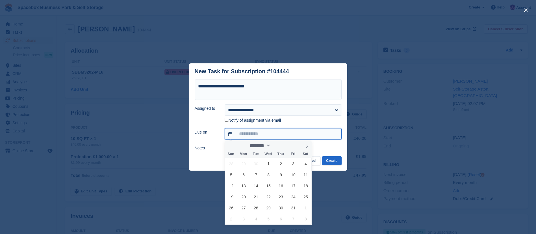
click at [243, 132] on input "text" at bounding box center [283, 133] width 117 height 11
click at [265, 162] on span "1" at bounding box center [268, 163] width 11 height 11
type input "**********"
click at [336, 163] on button "Create" at bounding box center [331, 160] width 19 height 9
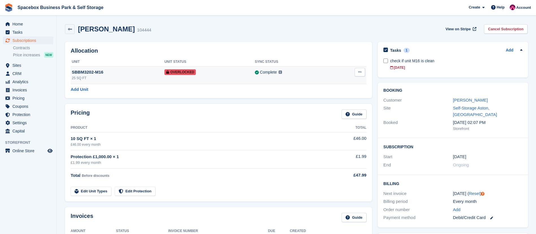
click at [361, 73] on button at bounding box center [360, 72] width 10 height 8
click at [339, 83] on p "Remove Overlock" at bounding box center [337, 82] width 49 height 7
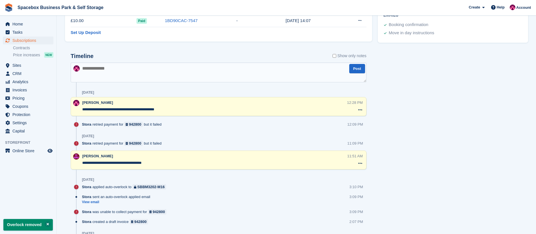
scroll to position [305, 0]
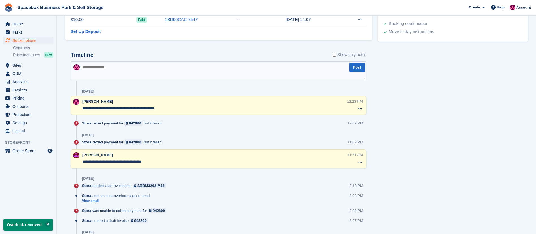
click at [139, 73] on textarea at bounding box center [219, 71] width 296 height 20
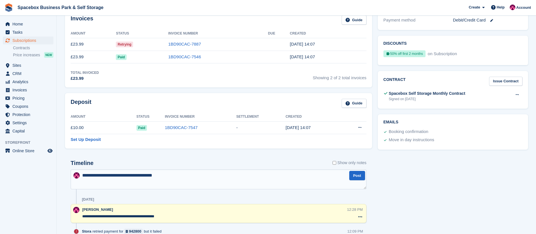
scroll to position [197, 0]
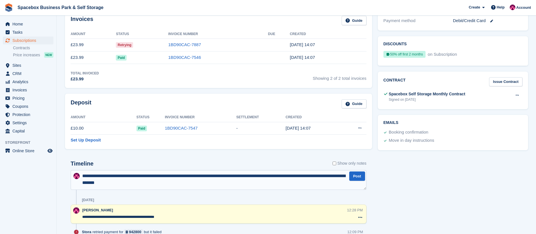
type textarea "**********"
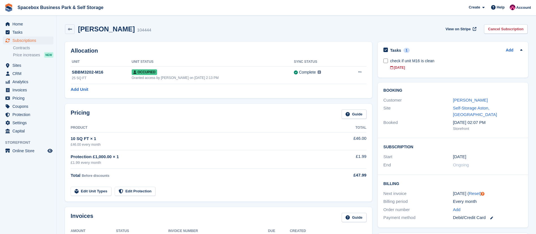
scroll to position [68, 0]
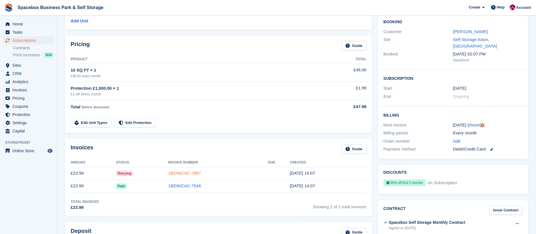
click at [182, 170] on link "1BD90CAC-7887" at bounding box center [184, 172] width 33 height 5
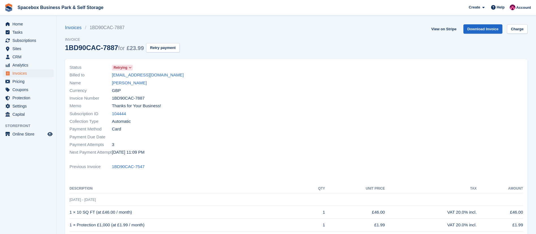
click at [128, 68] on span at bounding box center [130, 67] width 5 height 5
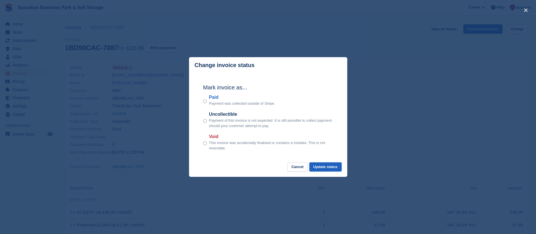
click at [335, 167] on button "Update status" at bounding box center [325, 166] width 32 height 9
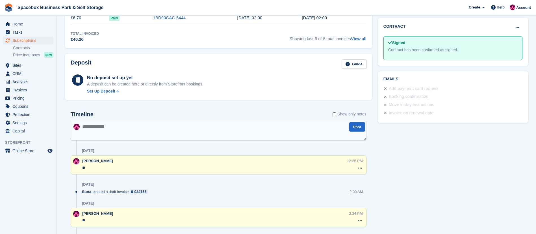
scroll to position [280, 0]
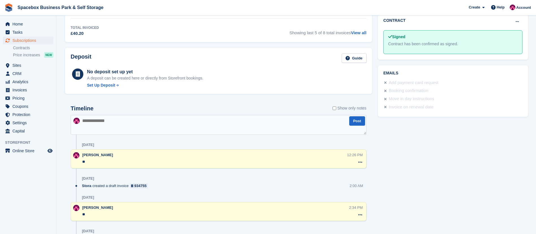
click at [93, 122] on textarea at bounding box center [219, 125] width 296 height 20
type textarea "**"
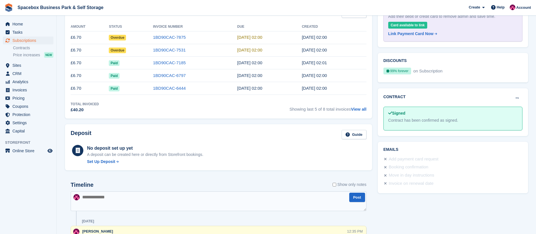
scroll to position [211, 0]
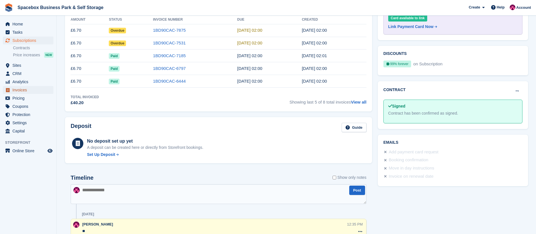
click at [28, 90] on span "Invoices" at bounding box center [29, 90] width 34 height 8
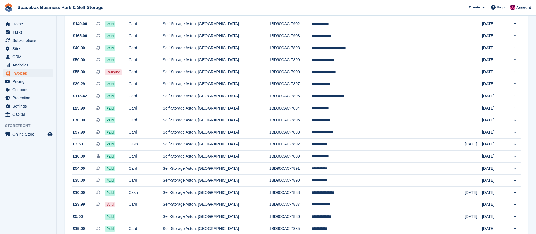
scroll to position [491, 0]
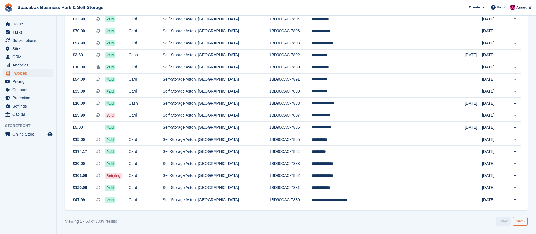
click at [518, 218] on link "Next ›" at bounding box center [520, 221] width 15 height 8
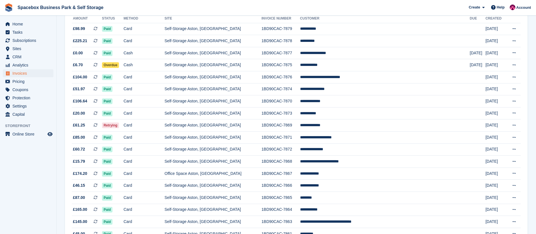
scroll to position [73, 0]
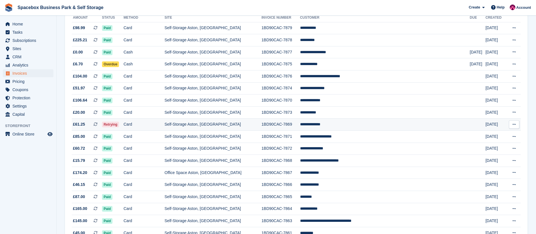
click at [164, 123] on td "Card" at bounding box center [143, 124] width 41 height 12
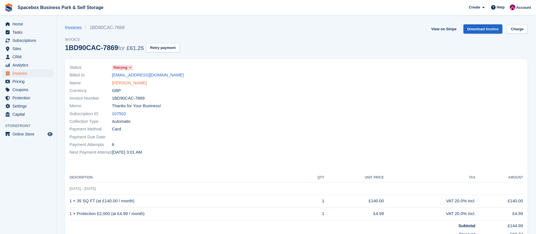
click at [116, 82] on link "[PERSON_NAME]" at bounding box center [129, 83] width 35 height 6
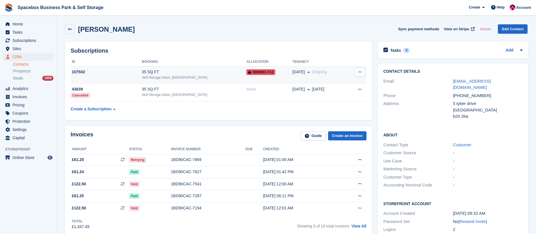
click at [210, 81] on td "35 SQ FT Self-Storage [GEOGRAPHIC_DATA], [GEOGRAPHIC_DATA]" at bounding box center [194, 74] width 105 height 17
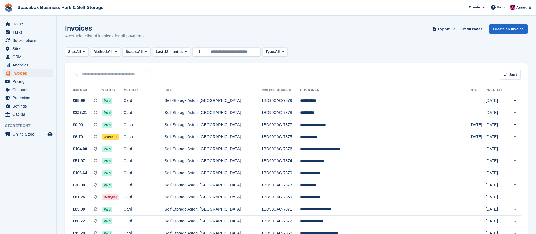
scroll to position [73, 0]
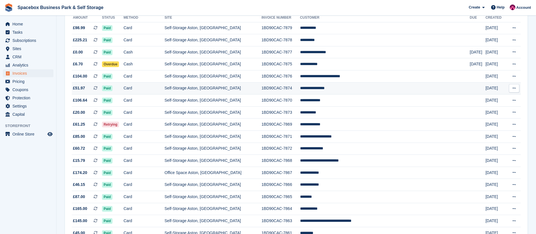
drag, startPoint x: 0, startPoint y: 0, endPoint x: 270, endPoint y: 91, distance: 284.7
drag, startPoint x: 270, startPoint y: 91, endPoint x: 47, endPoint y: 162, distance: 234.1
click at [47, 162] on aside "Home Tasks Subscriptions Subscriptions Subscriptions Contracts Price increases …" at bounding box center [28, 118] width 56 height 205
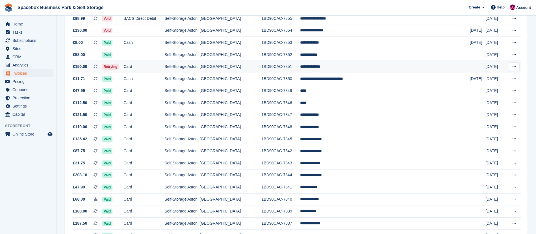
scroll to position [491, 0]
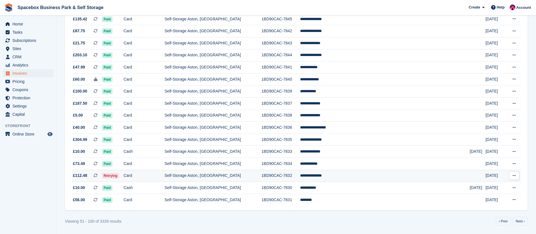
click at [193, 177] on td "Self-Storage Aston, [GEOGRAPHIC_DATA]" at bounding box center [212, 176] width 97 height 12
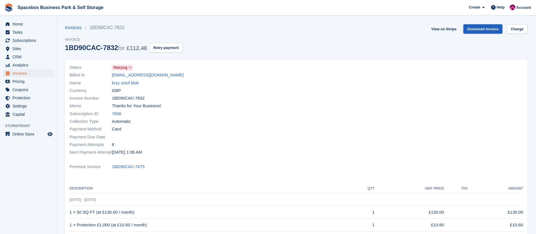
click at [484, 27] on link "Download Invoice" at bounding box center [482, 28] width 39 height 9
click at [268, 50] on div "Invoices 1BD90CAC-7832 Invoice 1BD90CAC-7832 for £112.48 Retry payment View on …" at bounding box center [296, 41] width 462 height 35
click at [121, 84] on link "krzy sztof blok" at bounding box center [125, 83] width 27 height 6
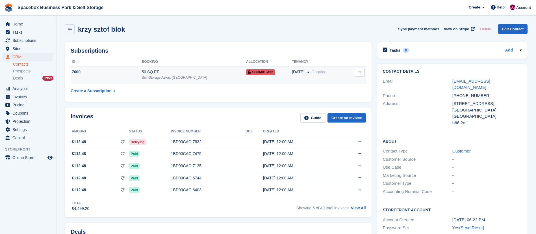
click at [149, 74] on div "50 SQ FT" at bounding box center [194, 72] width 104 height 6
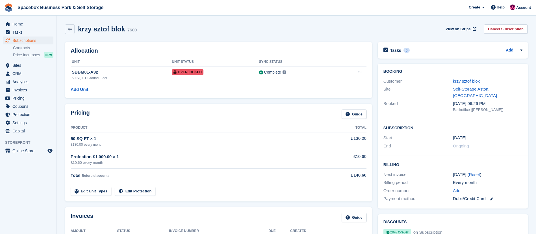
scroll to position [348, 0]
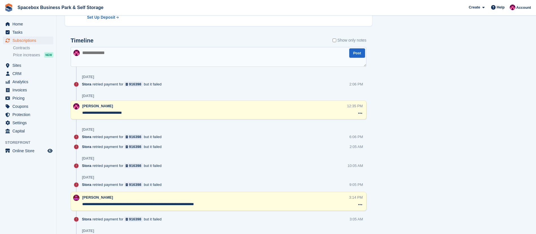
click at [146, 57] on textarea at bounding box center [219, 57] width 296 height 20
type textarea "**********"
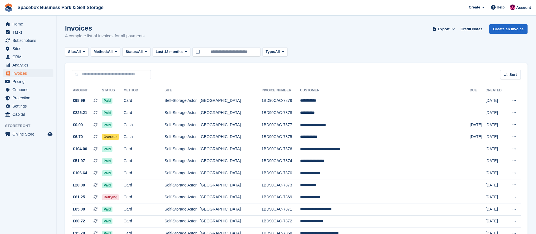
scroll to position [491, 0]
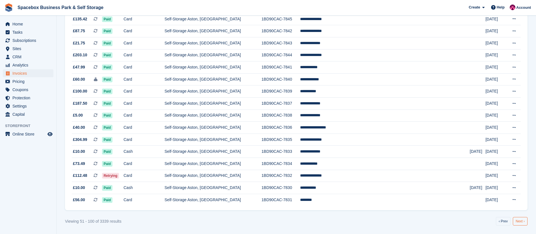
click at [519, 218] on link "Next ›" at bounding box center [520, 221] width 15 height 8
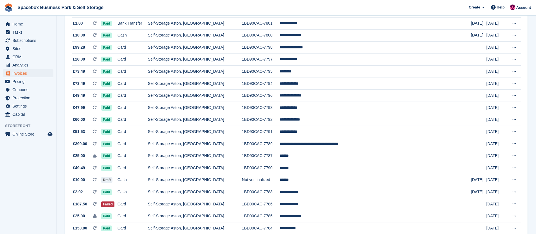
scroll to position [491, 0]
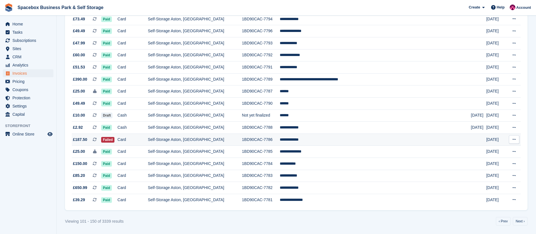
click at [185, 138] on td "Self-Storage Aston, [GEOGRAPHIC_DATA]" at bounding box center [195, 139] width 94 height 12
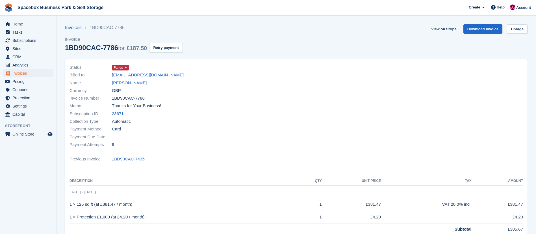
click at [116, 84] on link "[PERSON_NAME]" at bounding box center [129, 83] width 35 height 6
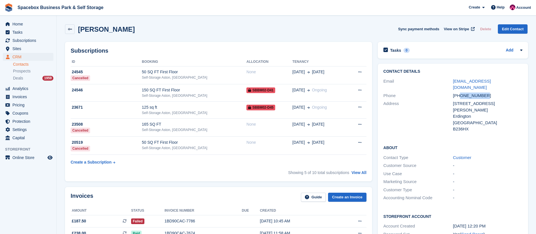
copy div "7897385719"
drag, startPoint x: 460, startPoint y: 89, endPoint x: 490, endPoint y: 85, distance: 31.0
click at [490, 92] on div "Phone [PHONE_NUMBER]" at bounding box center [452, 96] width 139 height 8
click at [182, 87] on div "150 SQ FT First Floor" at bounding box center [194, 90] width 105 height 6
click at [188, 102] on td "125 sq ft Self-Storage Aston, [GEOGRAPHIC_DATA]" at bounding box center [194, 109] width 105 height 17
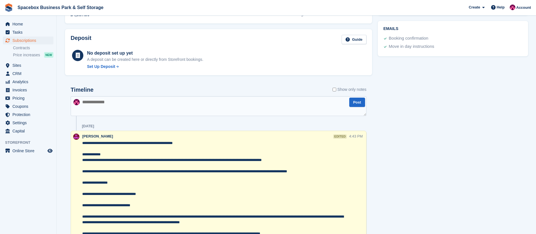
scroll to position [299, 0]
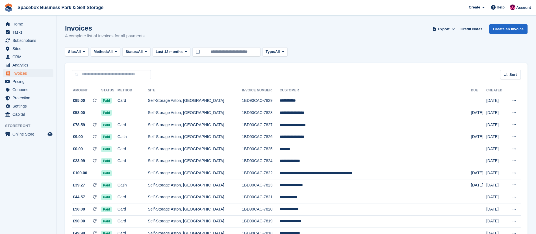
scroll to position [491, 0]
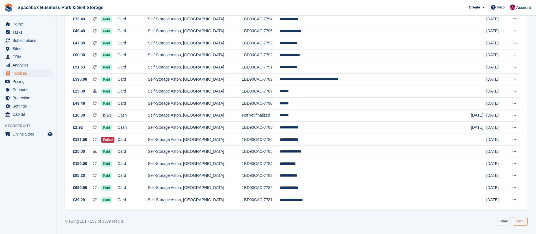
click at [520, 221] on link "Next ›" at bounding box center [520, 221] width 15 height 8
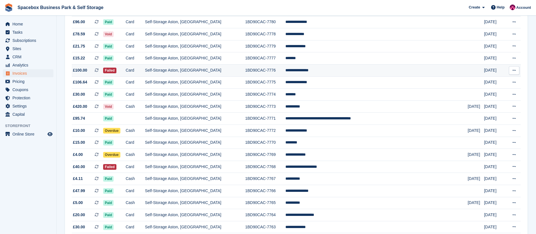
scroll to position [79, 0]
click at [145, 67] on td "Card" at bounding box center [135, 70] width 19 height 12
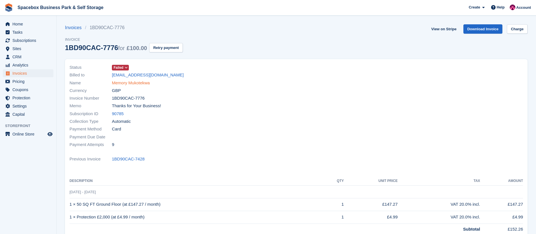
click at [134, 82] on link "Memory Mukotekwa" at bounding box center [131, 83] width 38 height 6
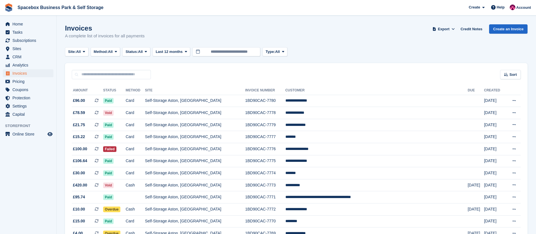
scroll to position [79, 0]
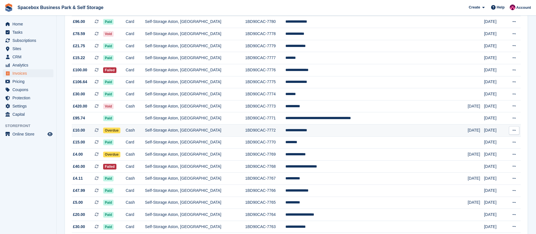
click at [213, 129] on td "Self-Storage Aston, [GEOGRAPHIC_DATA]" at bounding box center [195, 130] width 100 height 12
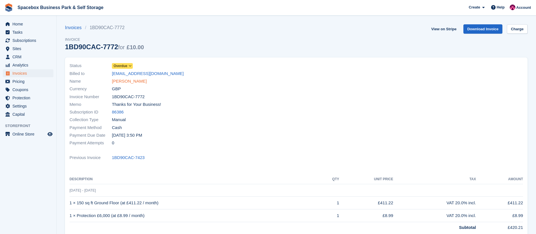
click at [124, 81] on link "Mohammed Naseem" at bounding box center [129, 81] width 35 height 6
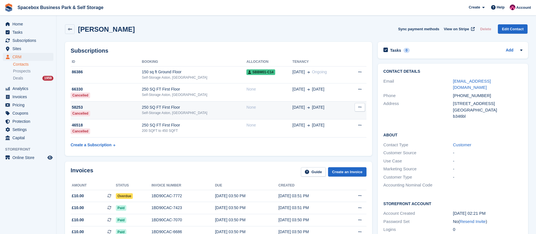
scroll to position [38, 0]
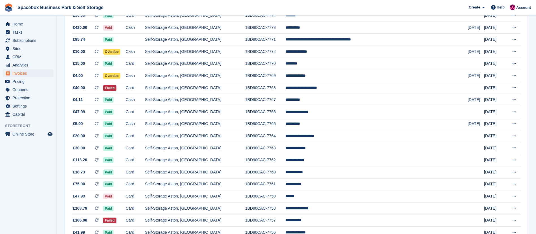
scroll to position [160, 0]
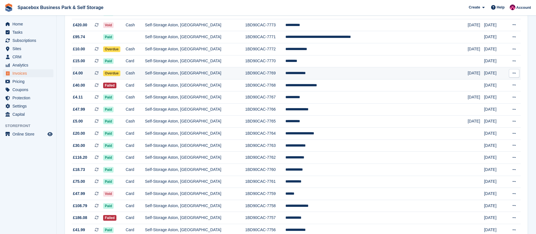
click at [145, 74] on td "Cash" at bounding box center [135, 73] width 19 height 12
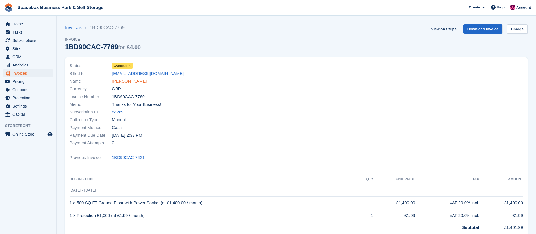
click at [130, 82] on link "[PERSON_NAME]" at bounding box center [129, 81] width 35 height 6
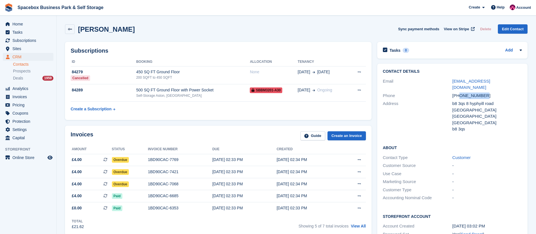
copy div "7449270086"
drag, startPoint x: 459, startPoint y: 90, endPoint x: 488, endPoint y: 89, distance: 29.4
click at [488, 92] on div "+447449270086" at bounding box center [486, 95] width 69 height 6
click at [196, 89] on div "500 SQ FT Ground Floor with Power Socket" at bounding box center [193, 90] width 114 height 6
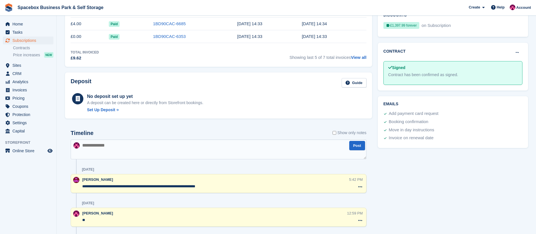
scroll to position [281, 0]
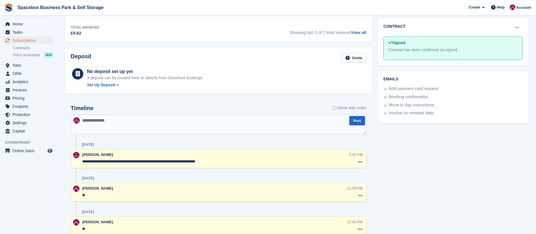
click at [130, 124] on textarea at bounding box center [219, 124] width 296 height 20
type textarea "**"
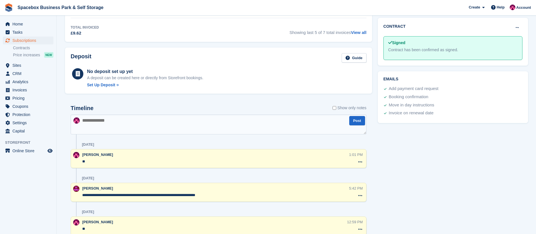
scroll to position [0, 0]
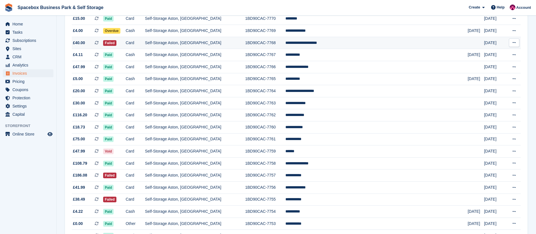
scroll to position [165, 0]
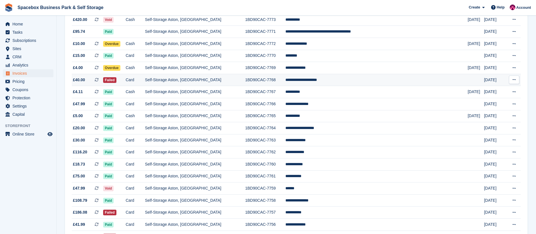
click at [145, 80] on td "Card" at bounding box center [135, 80] width 19 height 12
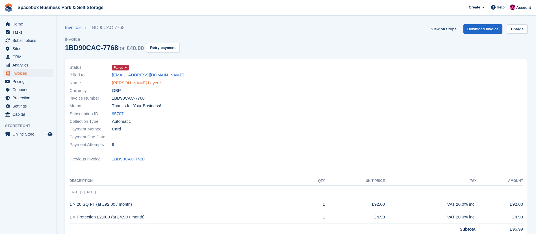
click at [149, 80] on link "[PERSON_NAME] Layere" at bounding box center [136, 83] width 49 height 6
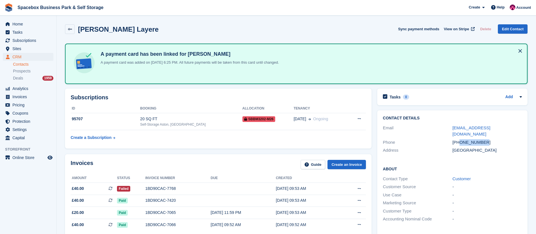
drag, startPoint x: 461, startPoint y: 136, endPoint x: 488, endPoint y: 134, distance: 27.7
click at [488, 139] on div "+447983362503" at bounding box center [486, 142] width 69 height 6
copy div "7983362503"
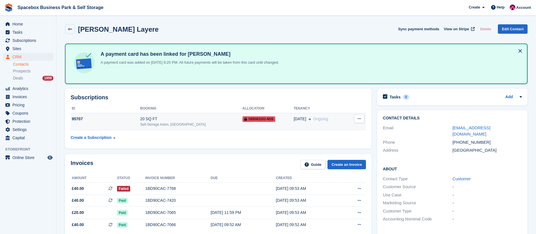
click at [210, 122] on div "Self-Storage Aston, [GEOGRAPHIC_DATA]" at bounding box center [191, 124] width 102 height 5
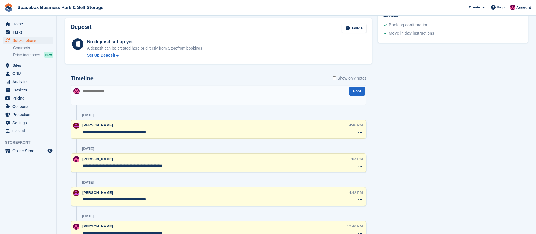
scroll to position [284, 0]
drag, startPoint x: 160, startPoint y: 133, endPoint x: 81, endPoint y: 137, distance: 78.9
click at [81, 137] on div "**********" at bounding box center [219, 129] width 296 height 19
paste textarea "**********"
click at [108, 95] on textarea "**********" at bounding box center [219, 95] width 296 height 20
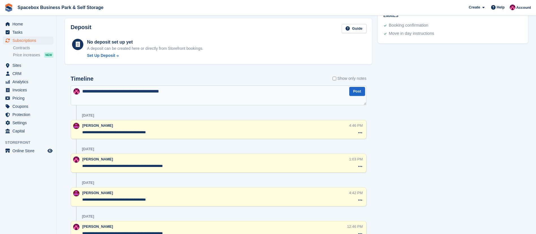
click at [132, 91] on textarea "**********" at bounding box center [219, 95] width 296 height 20
type textarea "**********"
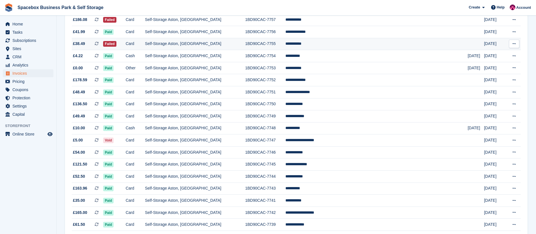
scroll to position [491, 0]
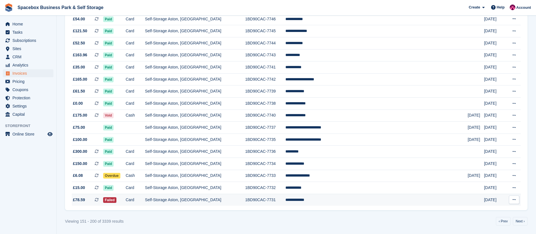
click at [145, 199] on td "Card" at bounding box center [135, 200] width 19 height 12
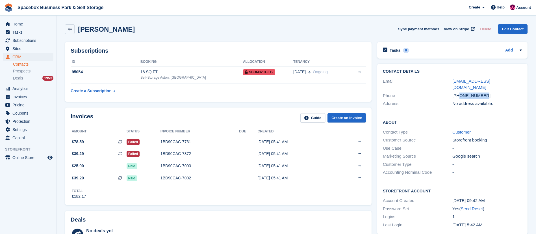
drag, startPoint x: 459, startPoint y: 89, endPoint x: 488, endPoint y: 88, distance: 28.3
click at [488, 92] on div "+447397755765" at bounding box center [486, 95] width 69 height 6
copy div "7397755765"
click at [160, 76] on div "Self-Storage Aston, [GEOGRAPHIC_DATA]" at bounding box center [191, 77] width 103 height 5
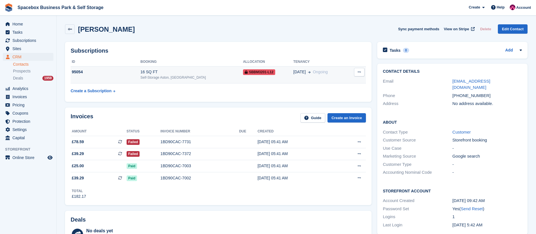
scroll to position [208, 0]
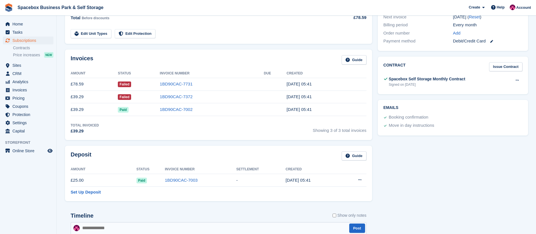
scroll to position [347, 0]
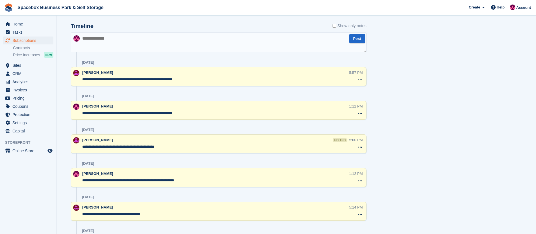
drag, startPoint x: 195, startPoint y: 78, endPoint x: 80, endPoint y: 82, distance: 115.3
click at [80, 82] on div "**********" at bounding box center [219, 76] width 296 height 19
click at [111, 41] on textarea at bounding box center [219, 42] width 296 height 20
paste textarea "**********"
type textarea "**********"
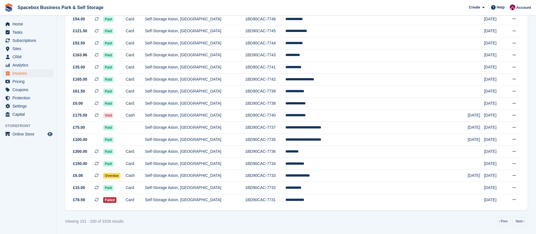
scroll to position [491, 0]
click at [521, 220] on link "Next ›" at bounding box center [520, 221] width 15 height 8
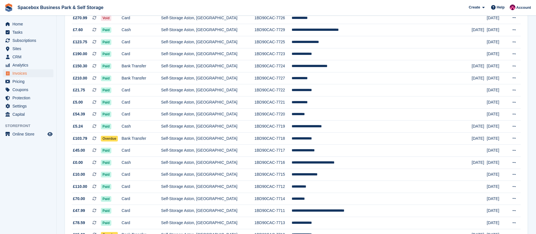
scroll to position [108, 0]
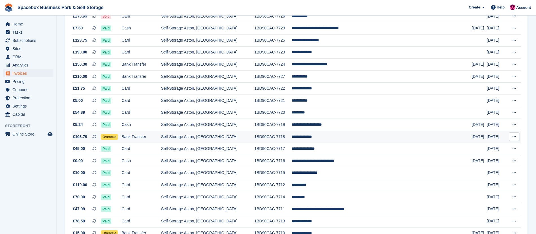
click at [207, 134] on td "Self-Storage Aston, [GEOGRAPHIC_DATA]" at bounding box center [207, 137] width 93 height 12
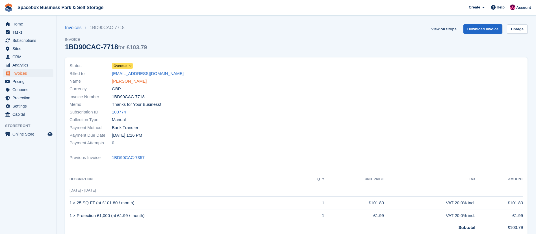
click at [128, 81] on link "[PERSON_NAME]" at bounding box center [129, 81] width 35 height 6
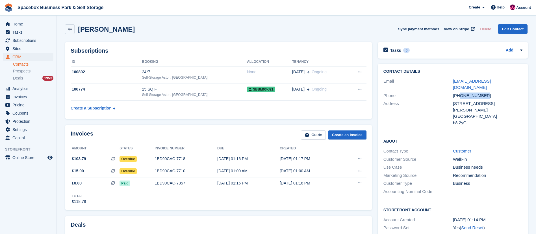
copy div "7350905072"
drag, startPoint x: 459, startPoint y: 89, endPoint x: 488, endPoint y: 89, distance: 29.1
click at [488, 92] on div "+447350905072" at bounding box center [487, 95] width 69 height 6
click at [222, 92] on div "Self-Storage Aston, [GEOGRAPHIC_DATA]" at bounding box center [194, 94] width 105 height 5
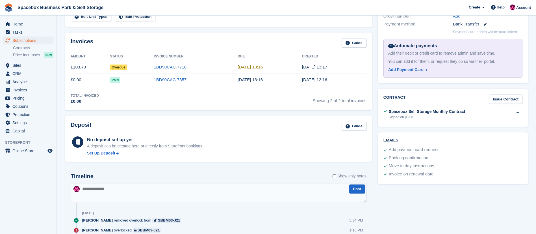
scroll to position [239, 0]
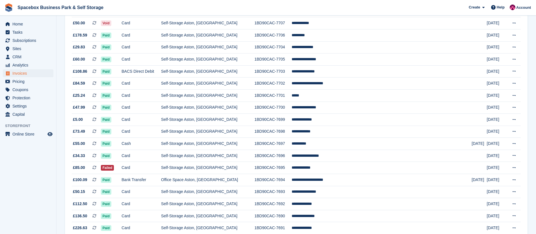
scroll to position [406, 0]
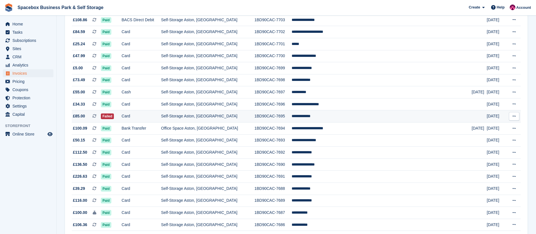
click at [186, 114] on td "Self-Storage Aston, [GEOGRAPHIC_DATA]" at bounding box center [207, 116] width 93 height 12
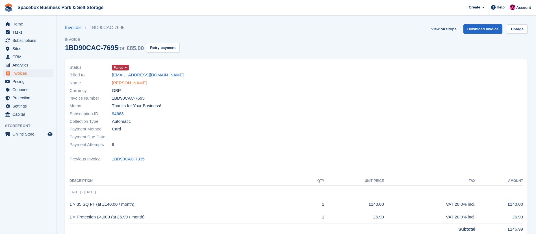
click at [121, 81] on link "[PERSON_NAME]" at bounding box center [129, 83] width 35 height 6
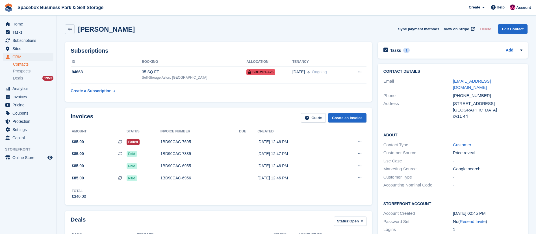
click at [459, 92] on div "[PHONE_NUMBER]" at bounding box center [487, 95] width 69 height 6
click at [459, 92] on div "+447926517818" at bounding box center [487, 95] width 69 height 6
drag, startPoint x: 459, startPoint y: 89, endPoint x: 484, endPoint y: 88, distance: 24.6
click at [484, 92] on div "+447926517818" at bounding box center [487, 95] width 69 height 6
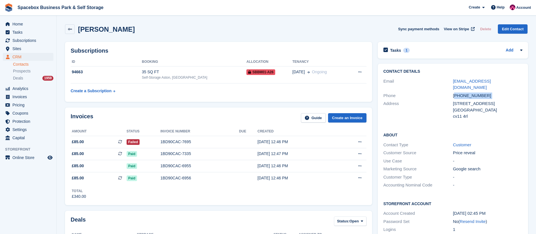
click at [484, 92] on div "+447926517818" at bounding box center [487, 95] width 69 height 6
drag, startPoint x: 484, startPoint y: 88, endPoint x: 467, endPoint y: 89, distance: 17.0
click at [467, 92] on div "+447926517818" at bounding box center [487, 95] width 69 height 6
click at [461, 92] on div "+447926517818" at bounding box center [487, 95] width 69 height 6
copy div "7926517818"
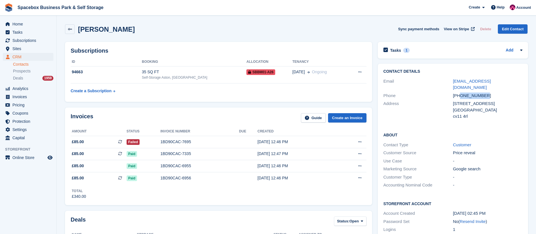
drag, startPoint x: 460, startPoint y: 89, endPoint x: 489, endPoint y: 89, distance: 29.4
click at [489, 92] on div "+447926517818" at bounding box center [487, 95] width 69 height 6
click at [121, 74] on div "94663" at bounding box center [106, 72] width 71 height 6
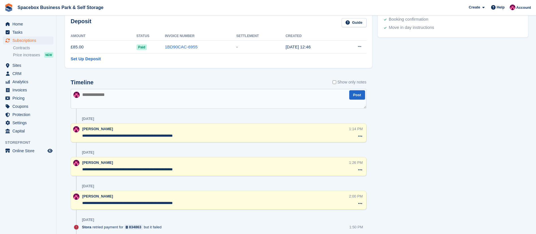
scroll to position [335, 0]
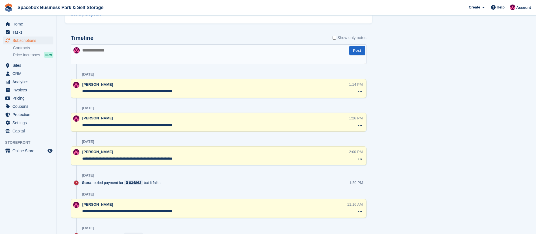
drag, startPoint x: 198, startPoint y: 90, endPoint x: 79, endPoint y: 95, distance: 119.6
click at [79, 95] on div "**********" at bounding box center [219, 88] width 296 height 19
click at [108, 50] on textarea at bounding box center [219, 54] width 296 height 20
paste textarea "**********"
type textarea "**********"
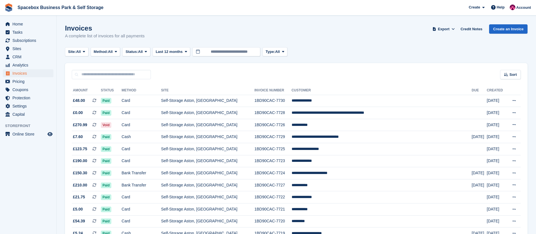
scroll to position [491, 0]
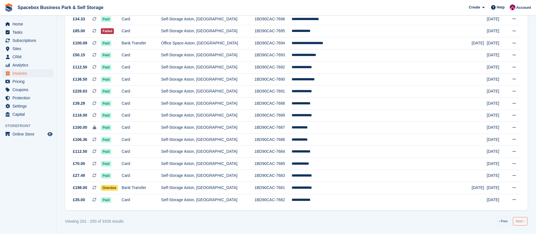
click at [524, 222] on link "Next ›" at bounding box center [520, 221] width 15 height 8
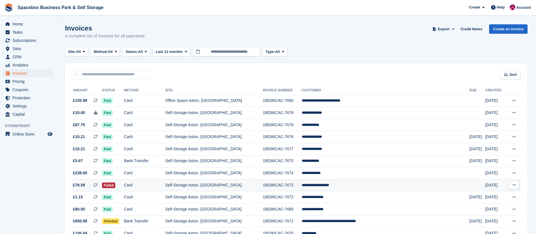
click at [222, 186] on td "Self-Storage Aston, [GEOGRAPHIC_DATA]" at bounding box center [214, 185] width 98 height 12
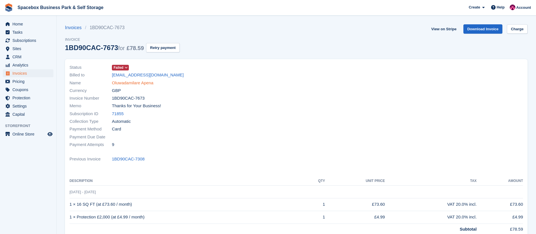
click at [129, 82] on link "Oluwadamilare Apena" at bounding box center [133, 83] width 42 height 6
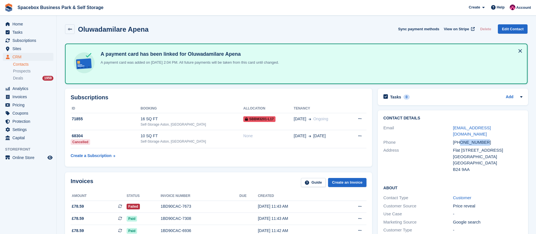
drag, startPoint x: 460, startPoint y: 135, endPoint x: 488, endPoint y: 136, distance: 28.6
click at [488, 139] on div "+447767444125" at bounding box center [487, 142] width 69 height 6
copy div "7767444125"
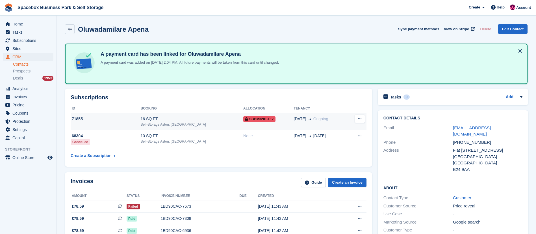
click at [228, 122] on div "Self-Storage Aston, [GEOGRAPHIC_DATA]" at bounding box center [192, 124] width 103 height 5
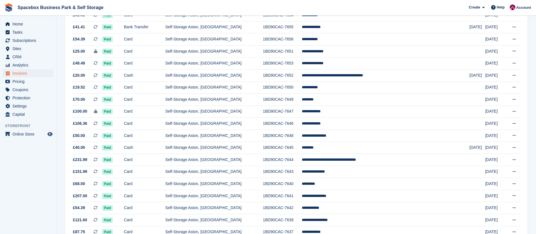
scroll to position [491, 0]
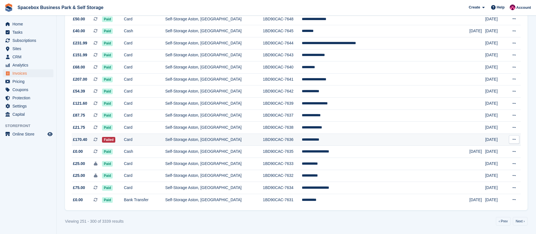
click at [156, 139] on td "Card" at bounding box center [144, 139] width 41 height 12
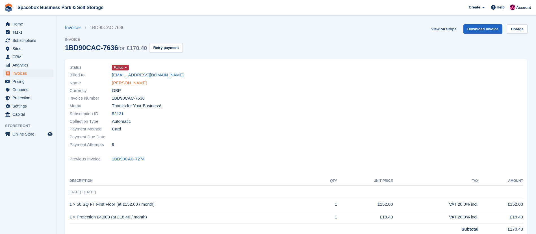
click at [124, 84] on link "[PERSON_NAME]" at bounding box center [129, 83] width 35 height 6
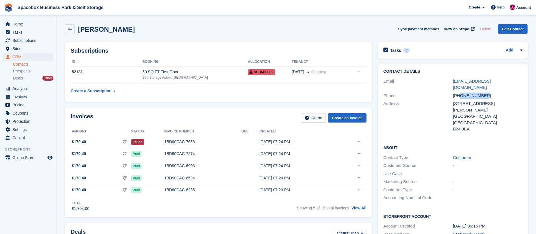
drag, startPoint x: 460, startPoint y: 89, endPoint x: 490, endPoint y: 88, distance: 29.7
click at [490, 92] on div "+447306567880" at bounding box center [487, 95] width 69 height 6
copy div "7306567880"
click at [153, 70] on div "50 SQ FT First Floor" at bounding box center [194, 72] width 105 height 6
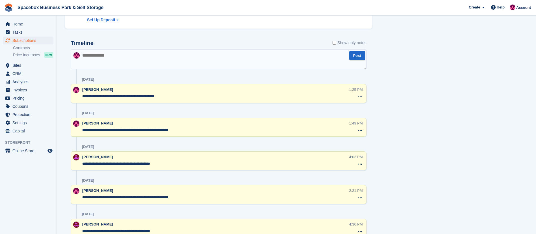
scroll to position [346, 0]
drag, startPoint x: 178, startPoint y: 96, endPoint x: 68, endPoint y: 103, distance: 110.7
click at [135, 65] on textarea at bounding box center [219, 59] width 296 height 20
paste textarea "**********"
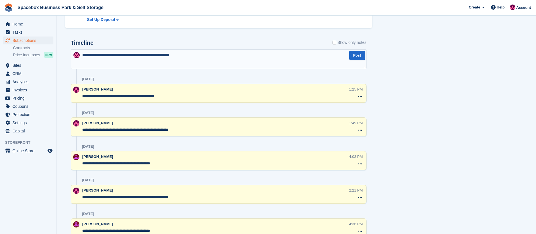
click at [134, 55] on textarea "**********" at bounding box center [219, 59] width 296 height 20
click at [138, 54] on textarea "**********" at bounding box center [219, 59] width 296 height 20
click at [188, 56] on textarea "**********" at bounding box center [219, 59] width 296 height 20
type textarea "**********"
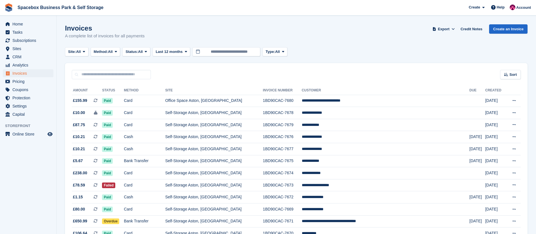
scroll to position [491, 0]
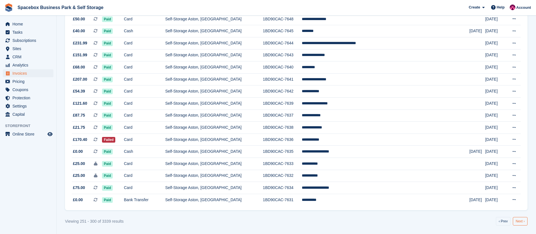
click at [517, 219] on link "Next ›" at bounding box center [520, 221] width 15 height 8
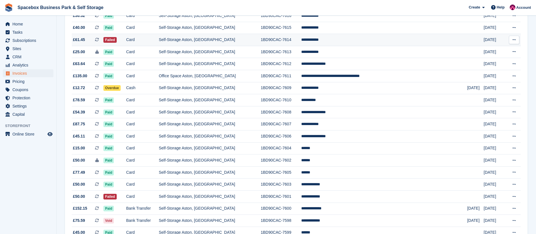
scroll to position [254, 0]
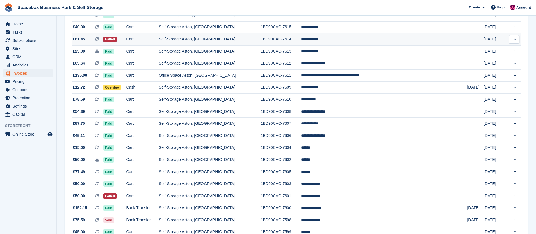
click at [158, 38] on td "Card" at bounding box center [142, 39] width 32 height 12
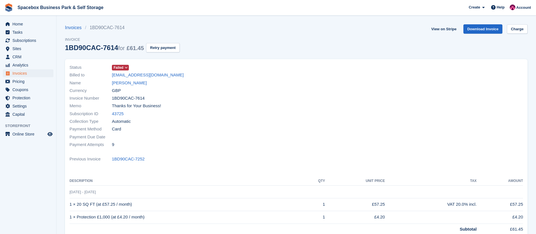
click at [128, 83] on link "[PERSON_NAME]" at bounding box center [129, 83] width 35 height 6
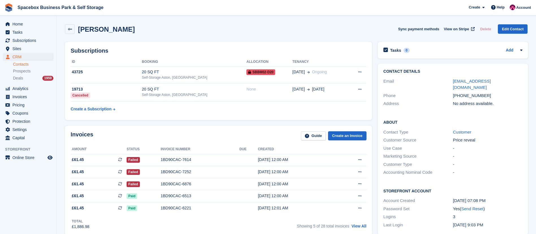
click at [460, 92] on div "[PHONE_NUMBER]" at bounding box center [487, 95] width 69 height 6
drag, startPoint x: 460, startPoint y: 89, endPoint x: 488, endPoint y: 90, distance: 28.0
click at [488, 92] on div "[PHONE_NUMBER]" at bounding box center [487, 95] width 69 height 6
copy div "7400854253"
click at [164, 76] on div "Self-Storage Aston, [GEOGRAPHIC_DATA]" at bounding box center [194, 77] width 105 height 5
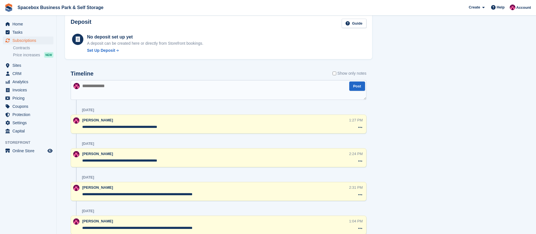
scroll to position [315, 0]
drag, startPoint x: 171, startPoint y: 125, endPoint x: 80, endPoint y: 126, distance: 91.8
click at [80, 126] on div "**********" at bounding box center [219, 123] width 296 height 19
paste textarea "**********"
click at [123, 90] on textarea "**********" at bounding box center [219, 90] width 296 height 20
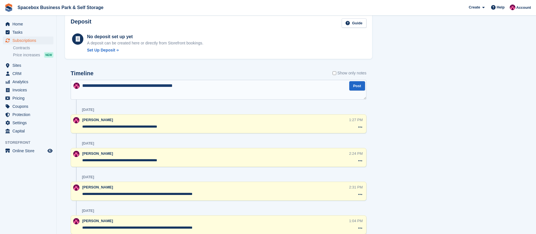
drag, startPoint x: 171, startPoint y: 86, endPoint x: 189, endPoint y: 86, distance: 17.2
click at [189, 86] on textarea "**********" at bounding box center [219, 90] width 296 height 20
type textarea "**********"
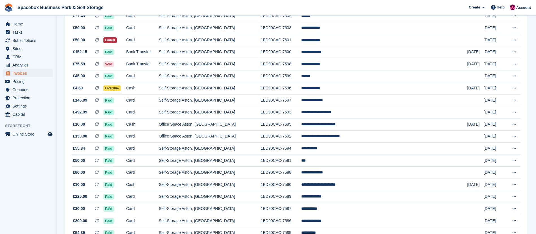
scroll to position [410, 0]
click at [151, 39] on td "Card" at bounding box center [142, 40] width 32 height 12
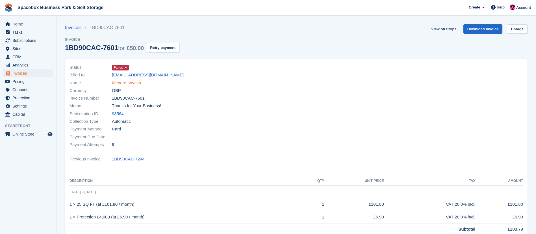
click at [131, 84] on link "Menare hoveka" at bounding box center [126, 83] width 29 height 6
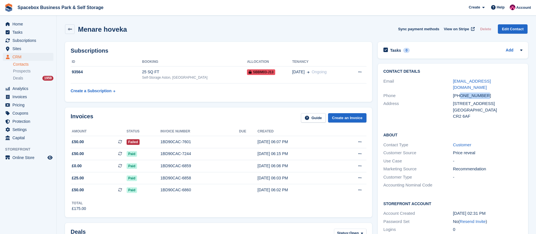
drag, startPoint x: 460, startPoint y: 88, endPoint x: 488, endPoint y: 88, distance: 28.8
click at [488, 92] on div "[PHONE_NUMBER]" at bounding box center [487, 95] width 69 height 6
copy div "7436655436"
click at [148, 75] on div "Self-Storage Aston, [GEOGRAPHIC_DATA]" at bounding box center [194, 77] width 105 height 5
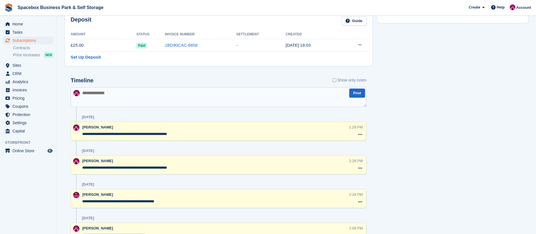
scroll to position [305, 0]
drag, startPoint x: 188, startPoint y: 134, endPoint x: 81, endPoint y: 133, distance: 106.5
click at [81, 133] on div "**********" at bounding box center [219, 130] width 296 height 19
click at [98, 97] on textarea at bounding box center [219, 97] width 296 height 20
paste textarea "**********"
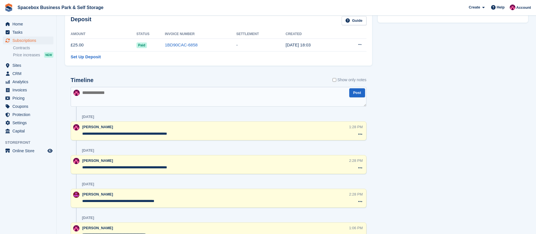
type textarea "**********"
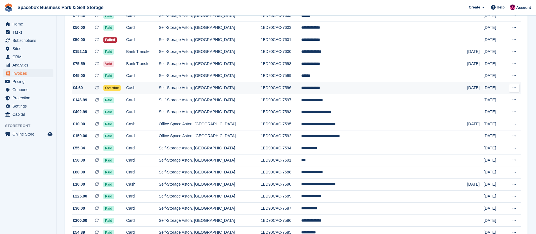
scroll to position [491, 0]
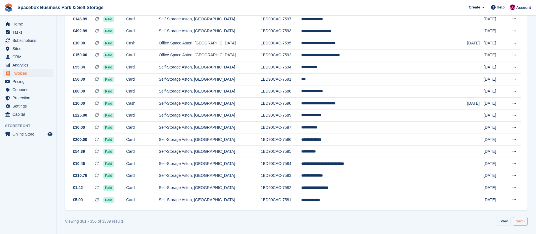
click at [525, 221] on link "Next ›" at bounding box center [520, 221] width 15 height 8
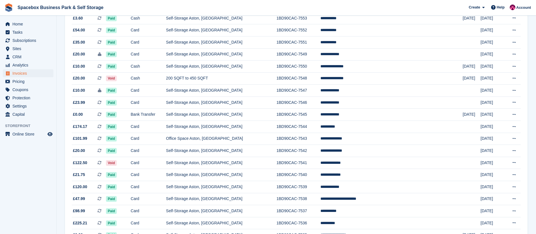
scroll to position [491, 0]
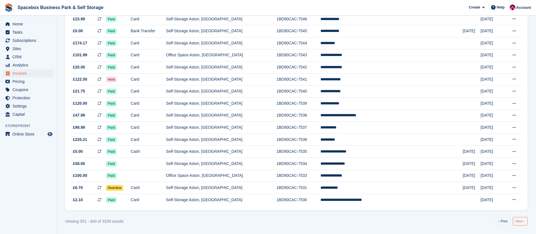
click at [524, 220] on link "Next ›" at bounding box center [520, 221] width 15 height 8
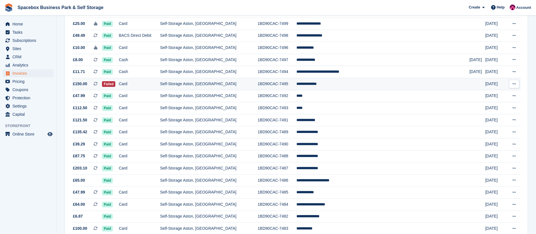
scroll to position [491, 0]
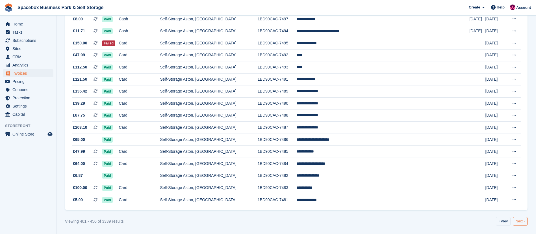
click at [520, 218] on link "Next ›" at bounding box center [520, 221] width 15 height 8
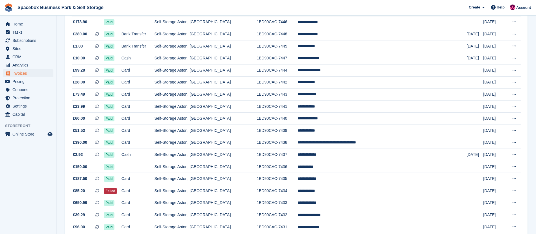
scroll to position [491, 0]
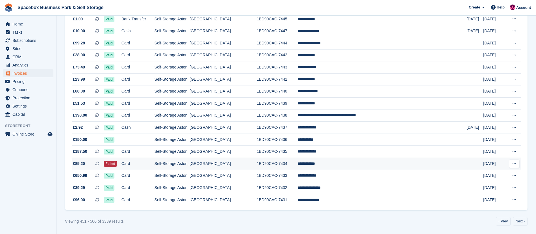
click at [257, 165] on td "Self-Storage Aston, [GEOGRAPHIC_DATA]" at bounding box center [206, 164] width 102 height 12
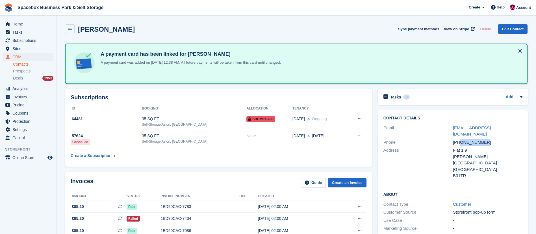
drag, startPoint x: 460, startPoint y: 134, endPoint x: 494, endPoint y: 132, distance: 34.2
click at [494, 139] on div "[PHONE_NUMBER]" at bounding box center [487, 142] width 69 height 6
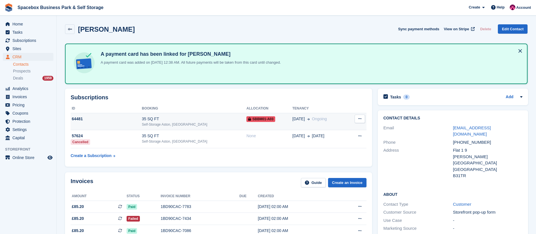
click at [230, 125] on div "Self-Storage Aston, [GEOGRAPHIC_DATA]" at bounding box center [194, 124] width 105 height 5
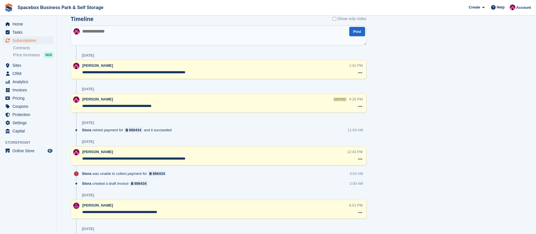
scroll to position [370, 0]
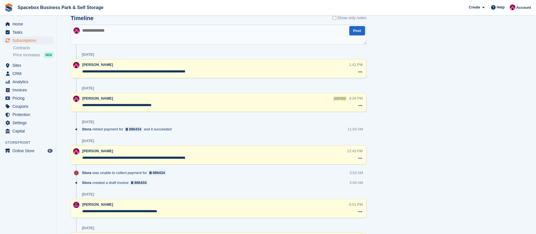
drag, startPoint x: 213, startPoint y: 72, endPoint x: 68, endPoint y: 71, distance: 145.2
paste textarea "**********"
click at [113, 33] on textarea "**********" at bounding box center [219, 35] width 296 height 20
drag, startPoint x: 190, startPoint y: 31, endPoint x: 239, endPoint y: 36, distance: 49.9
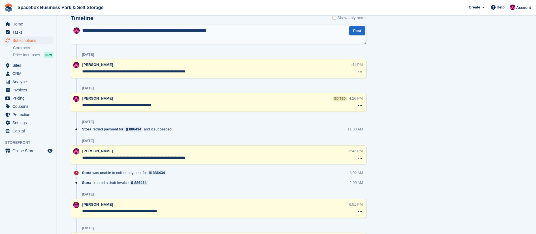
click at [239, 36] on textarea "**********" at bounding box center [219, 35] width 296 height 20
type textarea "**********"
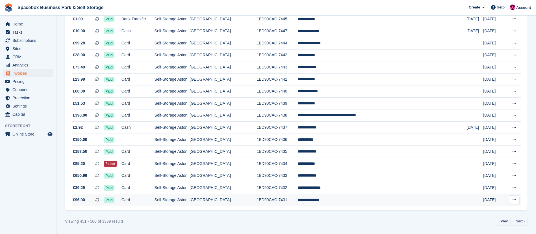
scroll to position [491, 0]
click at [516, 217] on link "Next ›" at bounding box center [520, 221] width 15 height 8
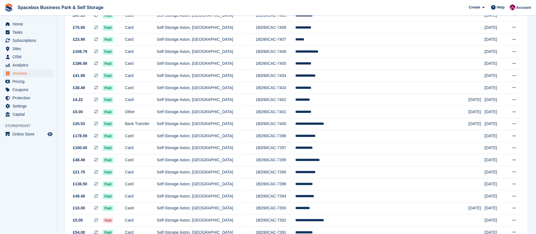
scroll to position [491, 0]
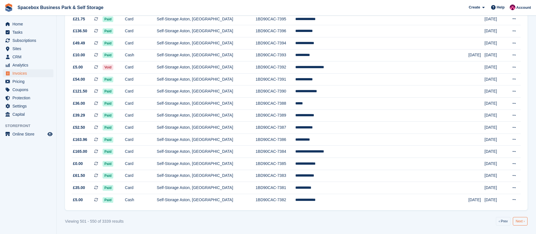
click at [522, 220] on link "Next ›" at bounding box center [520, 221] width 15 height 8
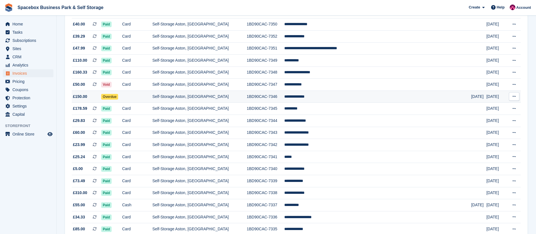
scroll to position [491, 0]
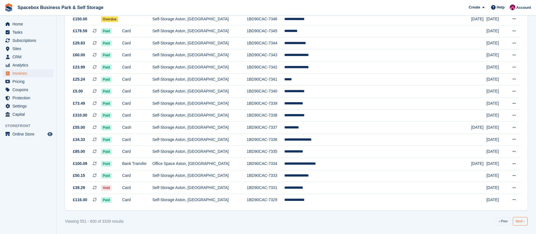
click at [524, 221] on link "Next ›" at bounding box center [520, 221] width 15 height 8
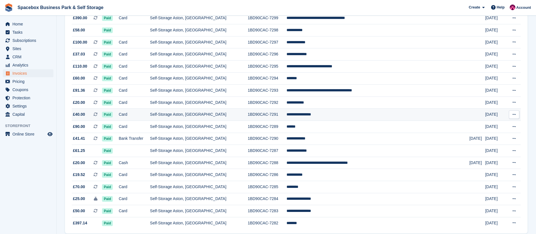
scroll to position [491, 0]
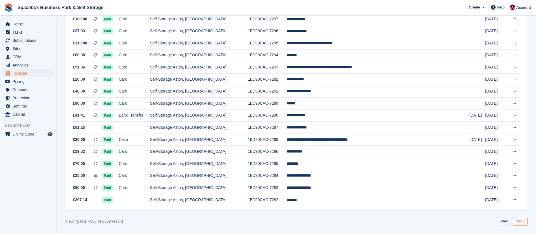
click at [515, 221] on link "Next ›" at bounding box center [520, 221] width 15 height 8
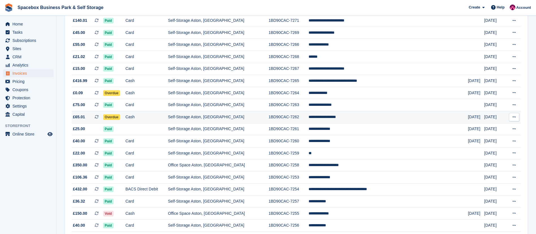
scroll to position [491, 0]
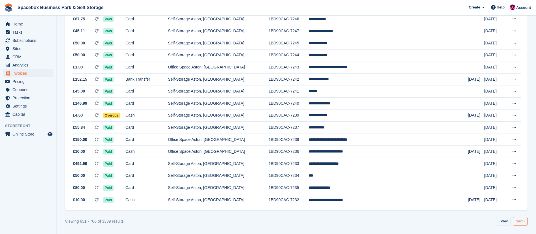
click at [521, 223] on link "Next ›" at bounding box center [520, 221] width 15 height 8
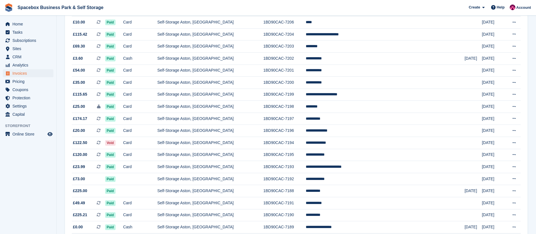
scroll to position [491, 0]
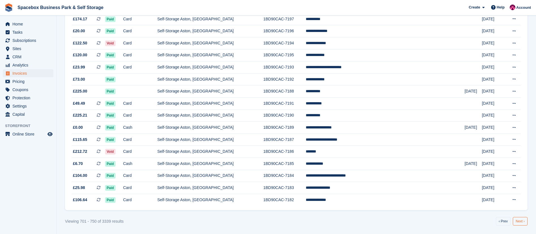
click at [520, 221] on link "Next ›" at bounding box center [520, 221] width 15 height 8
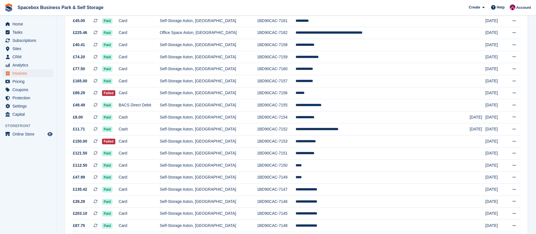
scroll to position [296, 0]
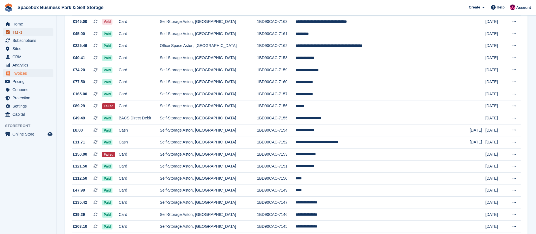
click at [27, 31] on span "Tasks" at bounding box center [29, 32] width 34 height 8
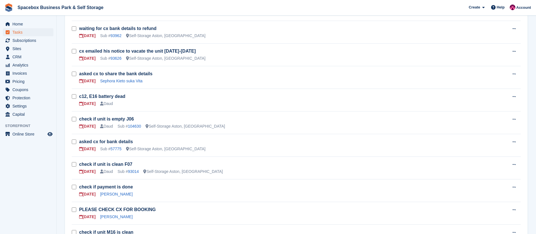
scroll to position [297, 0]
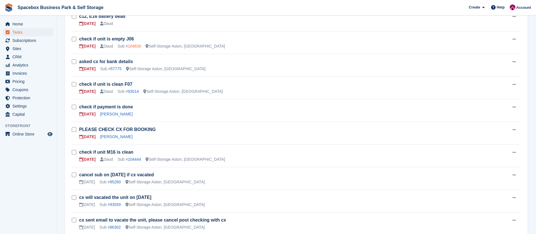
click at [134, 44] on link "104630" at bounding box center [134, 46] width 13 height 5
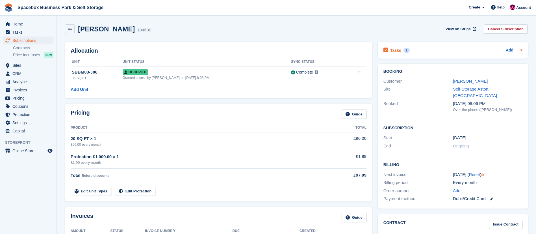
click at [392, 47] on div "Tasks 1" at bounding box center [396, 50] width 26 height 8
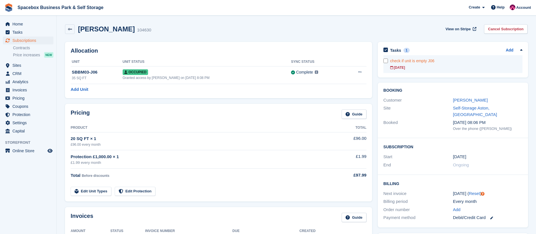
click at [421, 64] on link "check if unit is empty J06 30 Sep" at bounding box center [456, 64] width 132 height 18
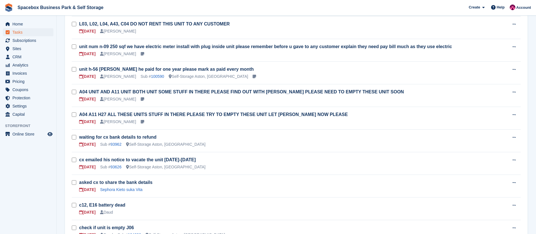
scroll to position [297, 0]
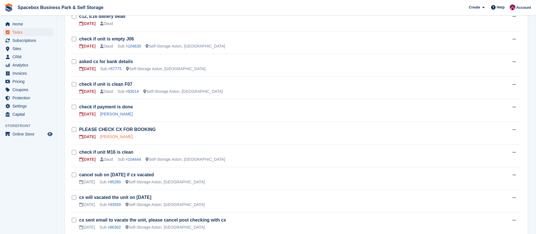
click at [114, 138] on link "Omar Walid" at bounding box center [116, 136] width 32 height 5
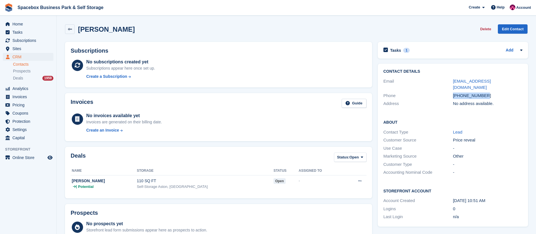
drag, startPoint x: 486, startPoint y: 90, endPoint x: 451, endPoint y: 92, distance: 35.1
click at [451, 92] on div "Phone +201212264034" at bounding box center [452, 96] width 139 height 8
copy div "+201212264034"
click at [498, 84] on div "ow8606164@gmail.com" at bounding box center [487, 84] width 69 height 13
drag, startPoint x: 490, startPoint y: 89, endPoint x: 445, endPoint y: 95, distance: 45.8
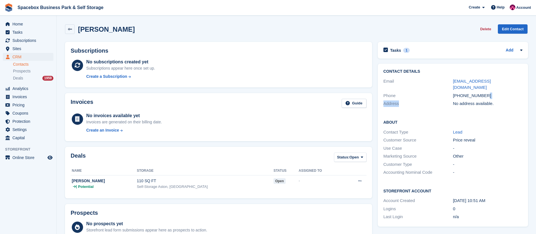
click at [445, 95] on div "Contact Details Email ow8606164@gmail.com Phone +201212264034 Address No addres…" at bounding box center [453, 89] width 150 height 50
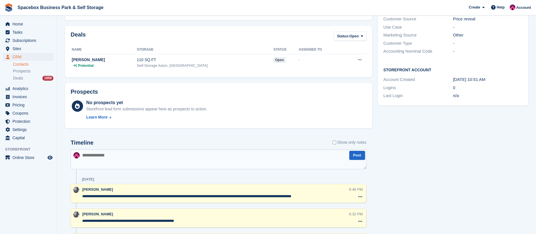
scroll to position [200, 0]
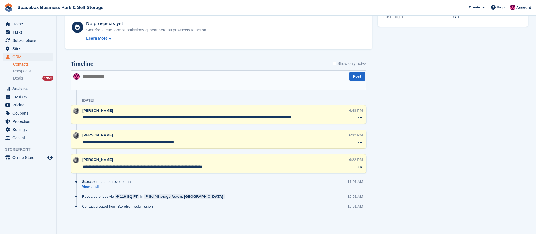
drag, startPoint x: 136, startPoint y: 141, endPoint x: 157, endPoint y: 141, distance: 20.9
click at [157, 141] on textarea "**********" at bounding box center [215, 142] width 267 height 6
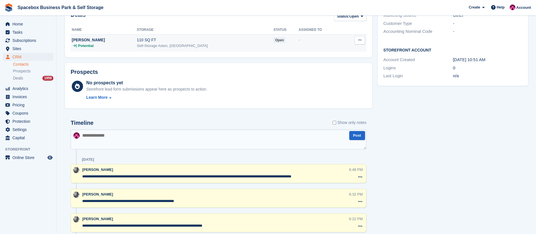
scroll to position [141, 0]
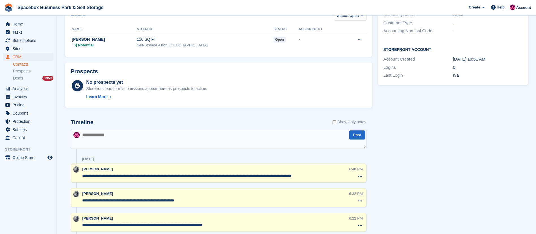
click at [121, 132] on textarea at bounding box center [219, 139] width 296 height 20
type textarea "*"
type textarea "**********"
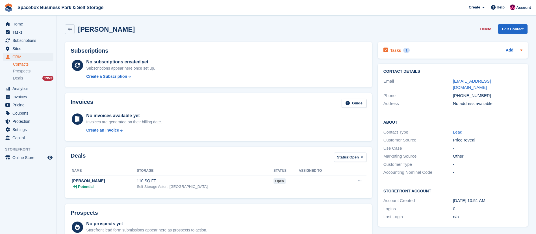
click at [396, 50] on h2 "Tasks" at bounding box center [395, 50] width 11 height 5
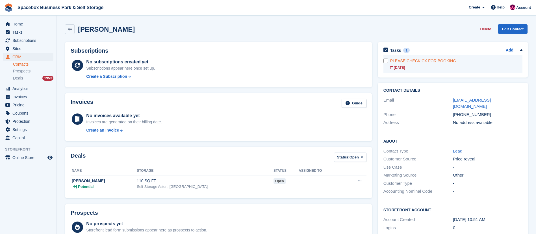
click at [388, 60] on form at bounding box center [386, 60] width 7 height 5
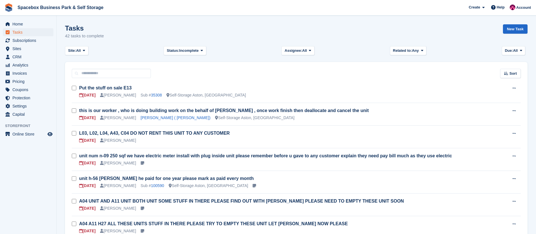
scroll to position [297, 0]
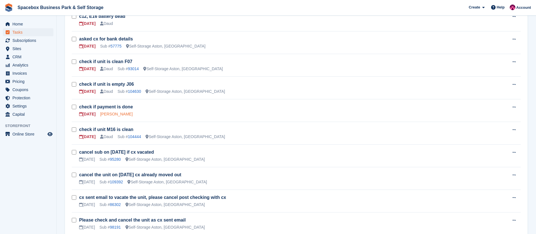
click at [111, 114] on link "[PERSON_NAME]" at bounding box center [116, 114] width 32 height 5
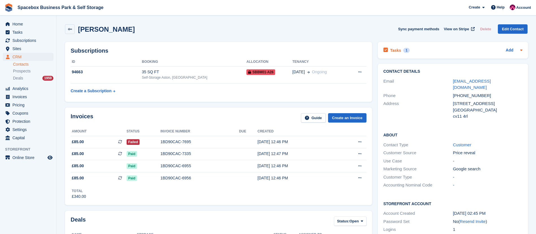
click at [398, 52] on h2 "Tasks" at bounding box center [395, 50] width 11 height 5
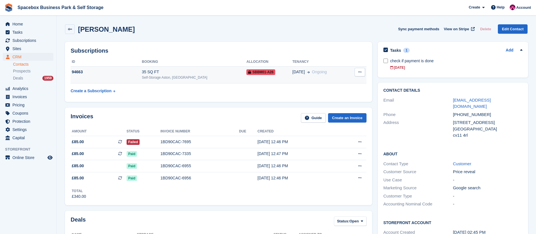
click at [220, 80] on div "Self-Storage Aston, [GEOGRAPHIC_DATA]" at bounding box center [194, 77] width 105 height 5
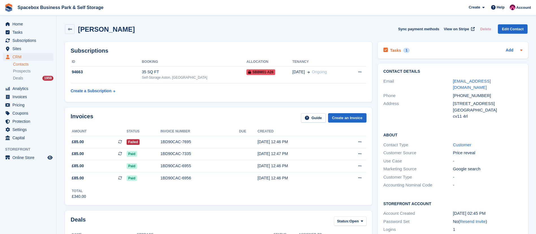
click at [392, 48] on h2 "Tasks" at bounding box center [395, 50] width 11 height 5
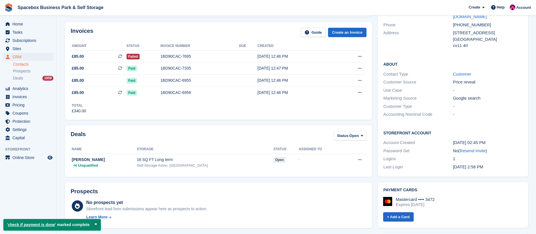
scroll to position [86, 0]
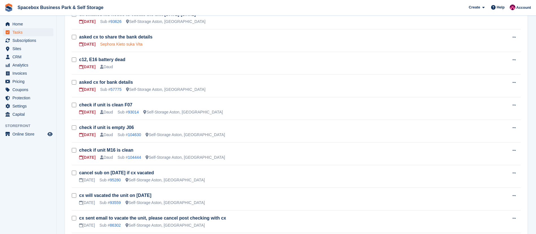
scroll to position [255, 0]
